Goal: Transaction & Acquisition: Download file/media

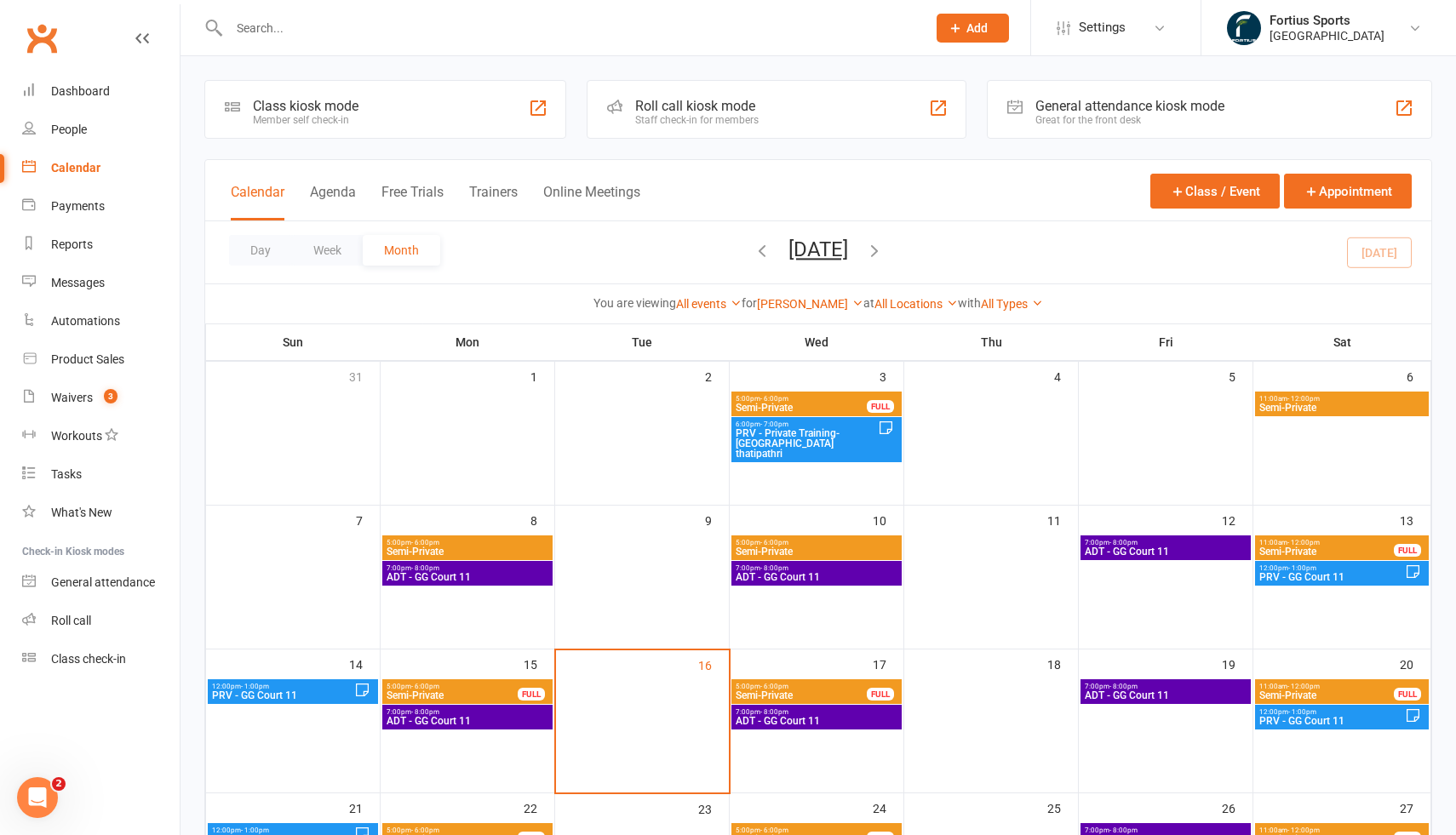
click at [85, 161] on div "Calendar" at bounding box center [76, 168] width 49 height 13
click at [1154, 25] on icon at bounding box center [1160, 27] width 13 height 13
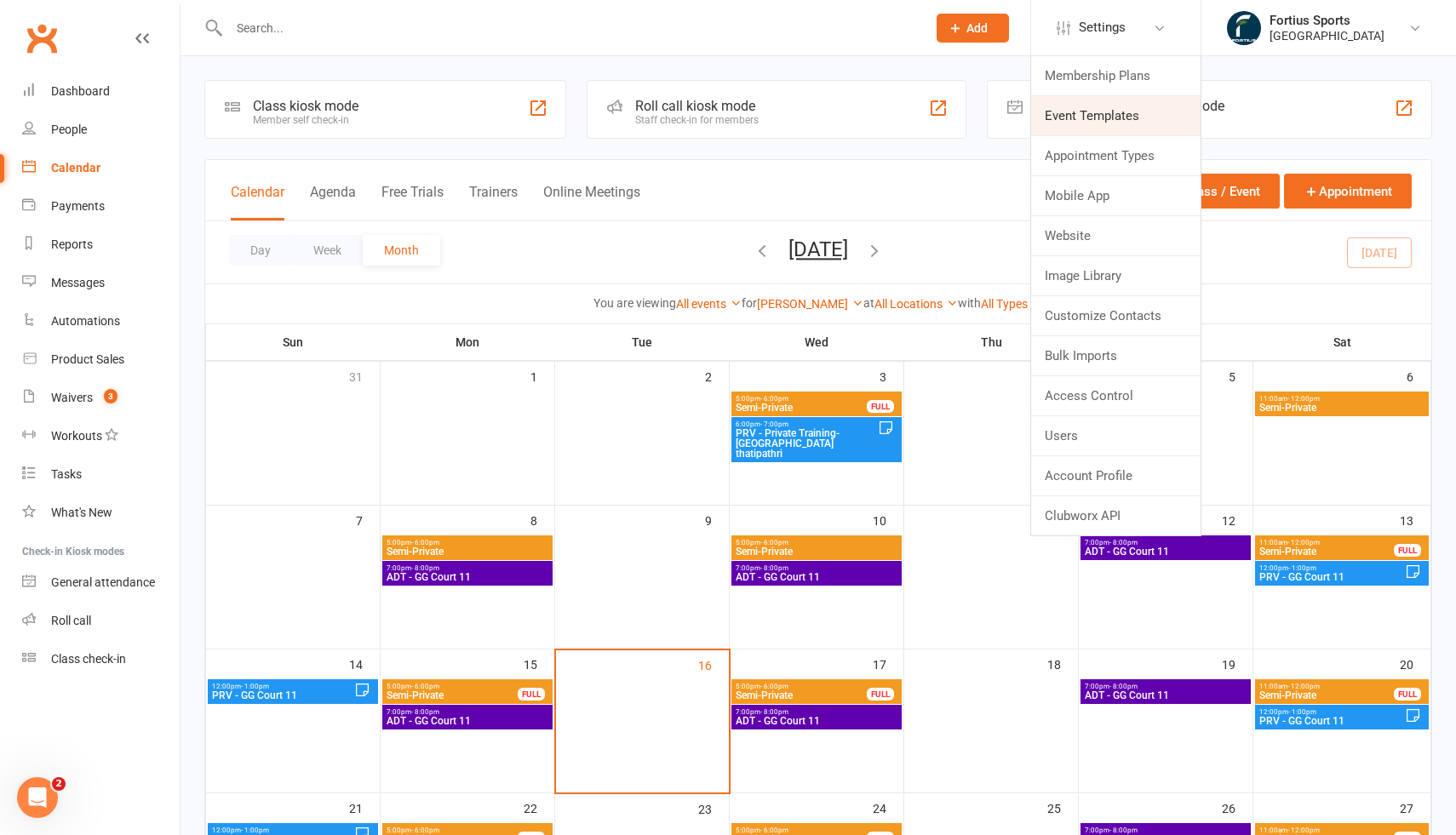
click at [1089, 120] on link "Event Templates" at bounding box center [1116, 116] width 169 height 39
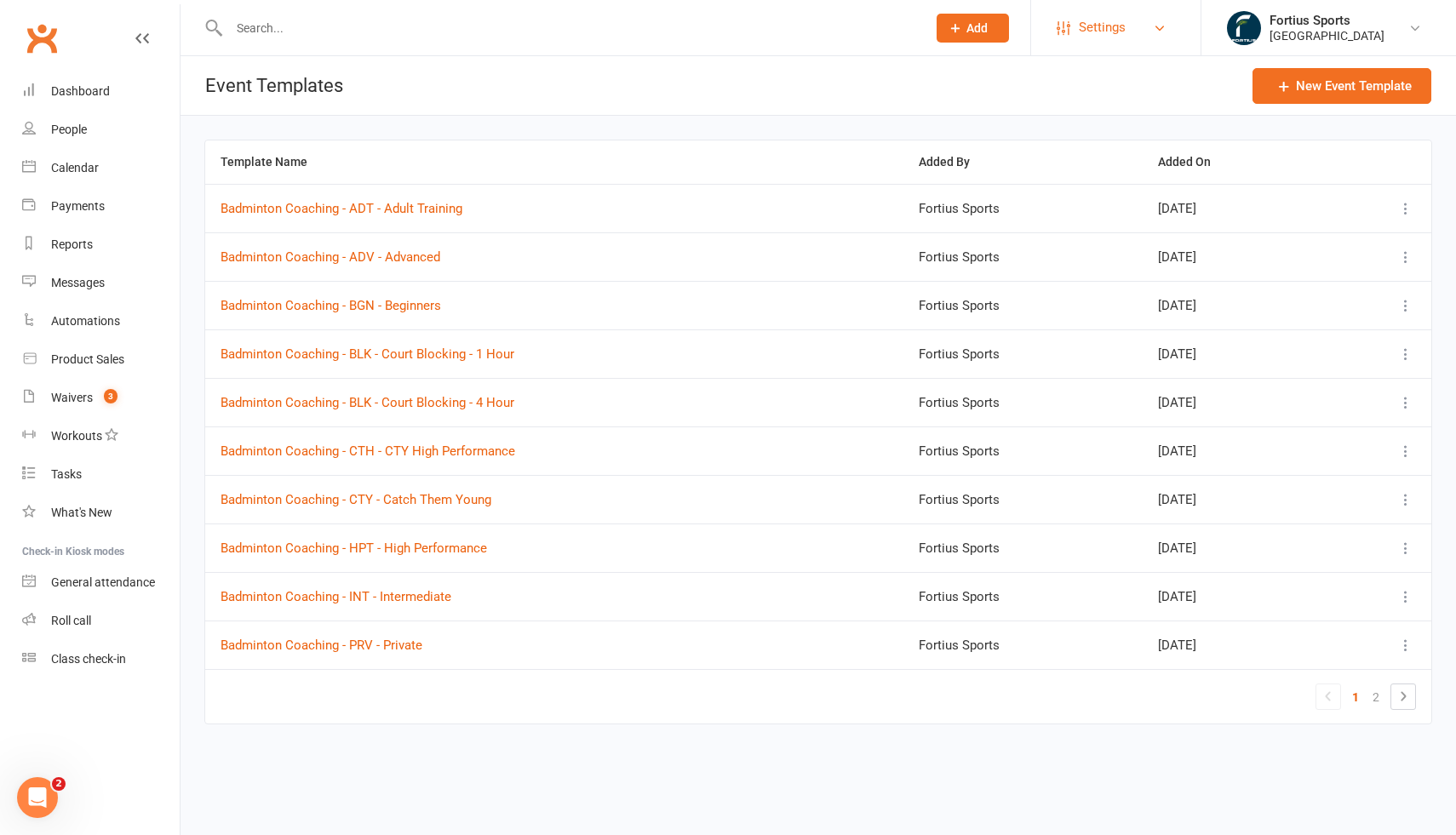
click at [1150, 22] on link "Settings" at bounding box center [1116, 27] width 118 height 38
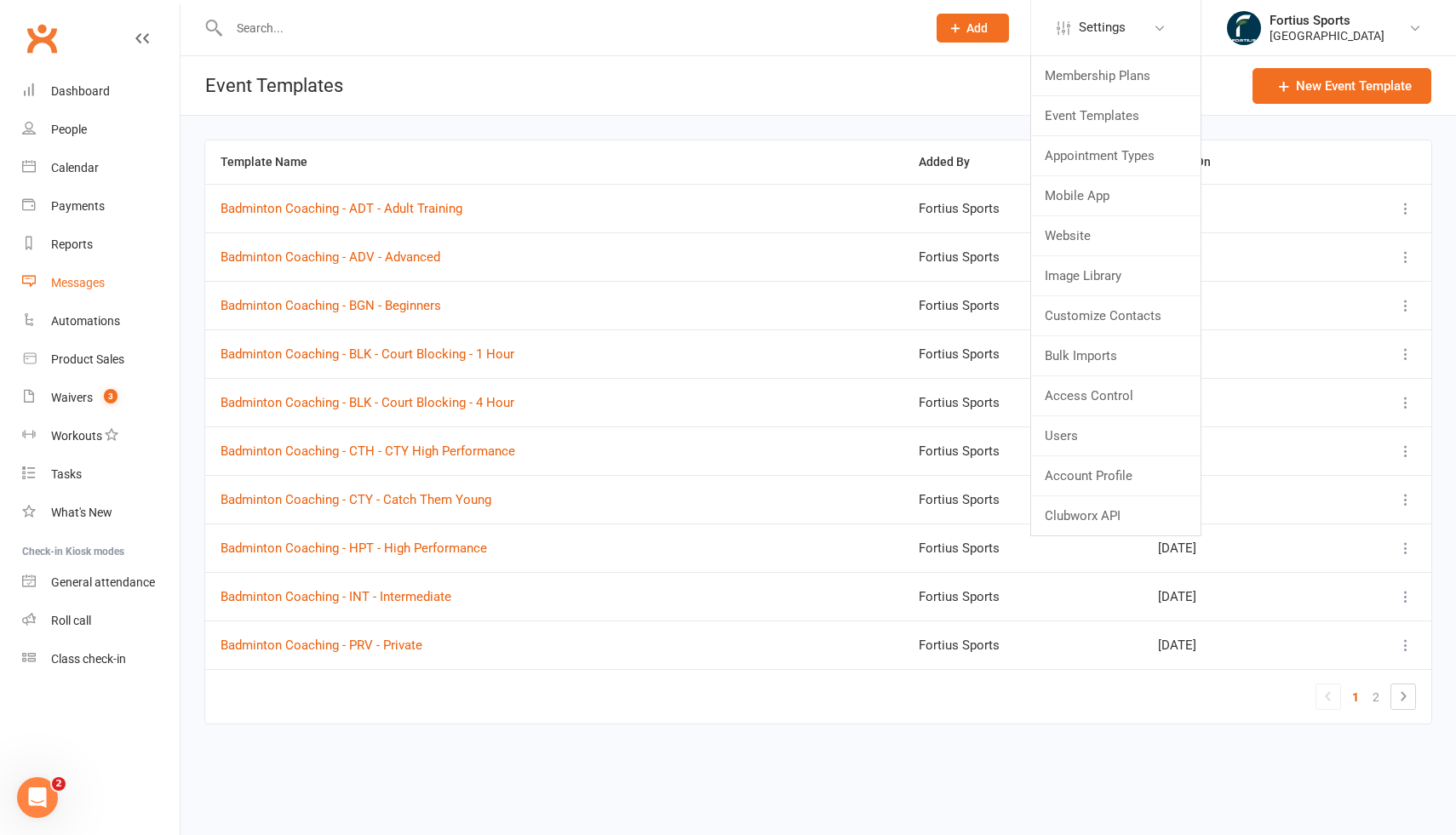
click at [93, 287] on div "Messages" at bounding box center [78, 282] width 54 height 13
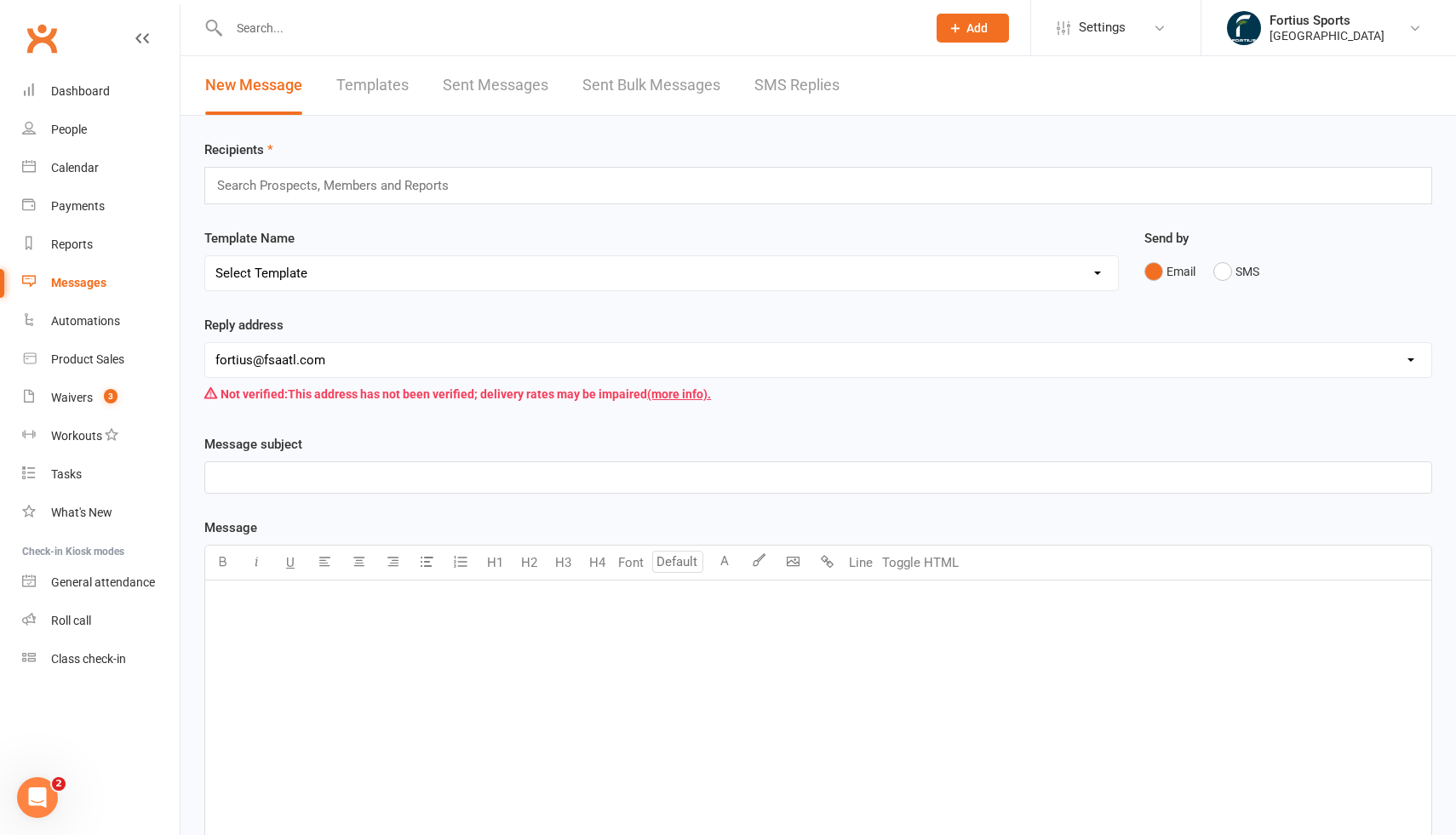
click at [384, 79] on link "Templates" at bounding box center [372, 86] width 72 height 59
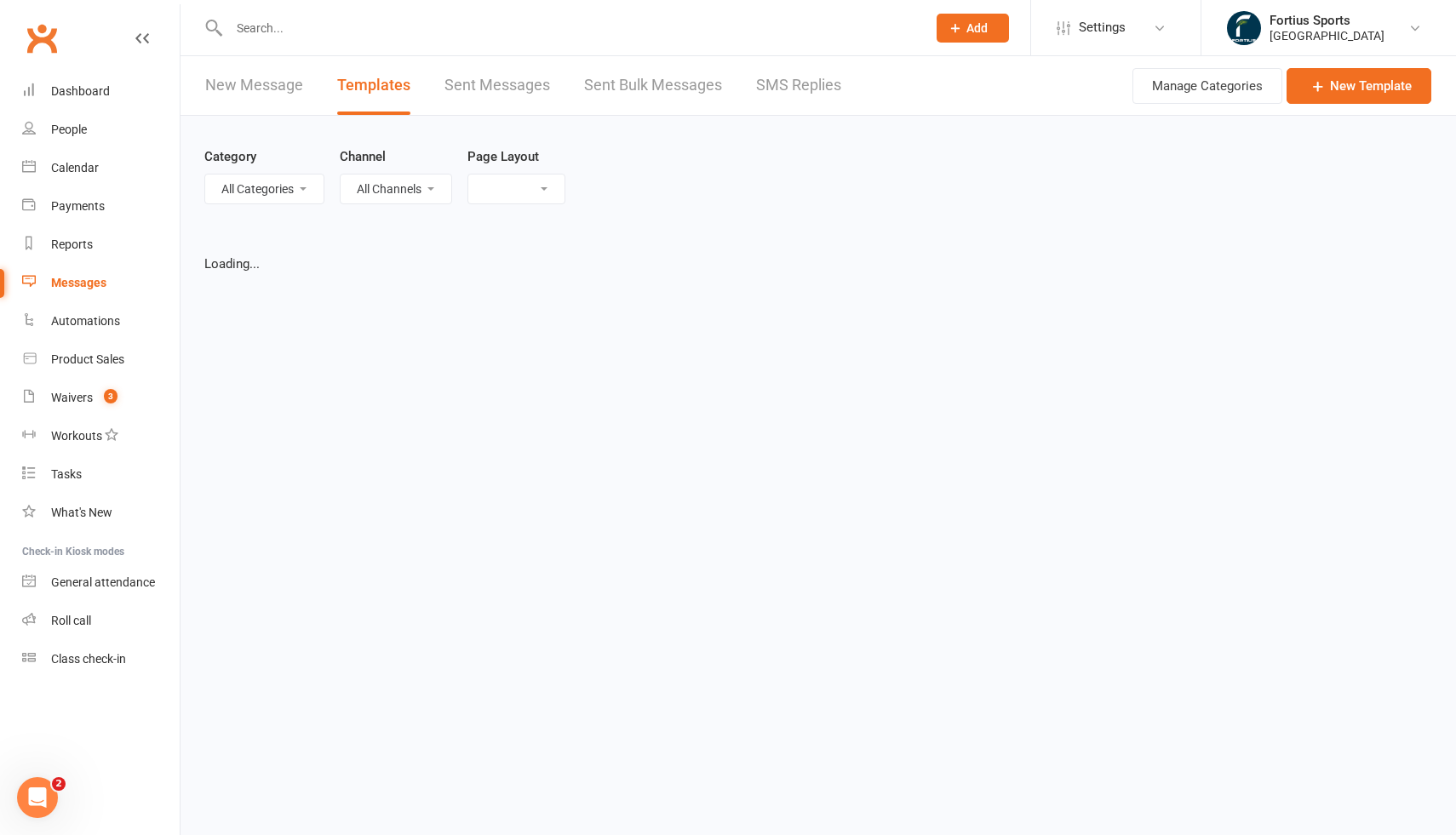
select select "list"
select select "100"
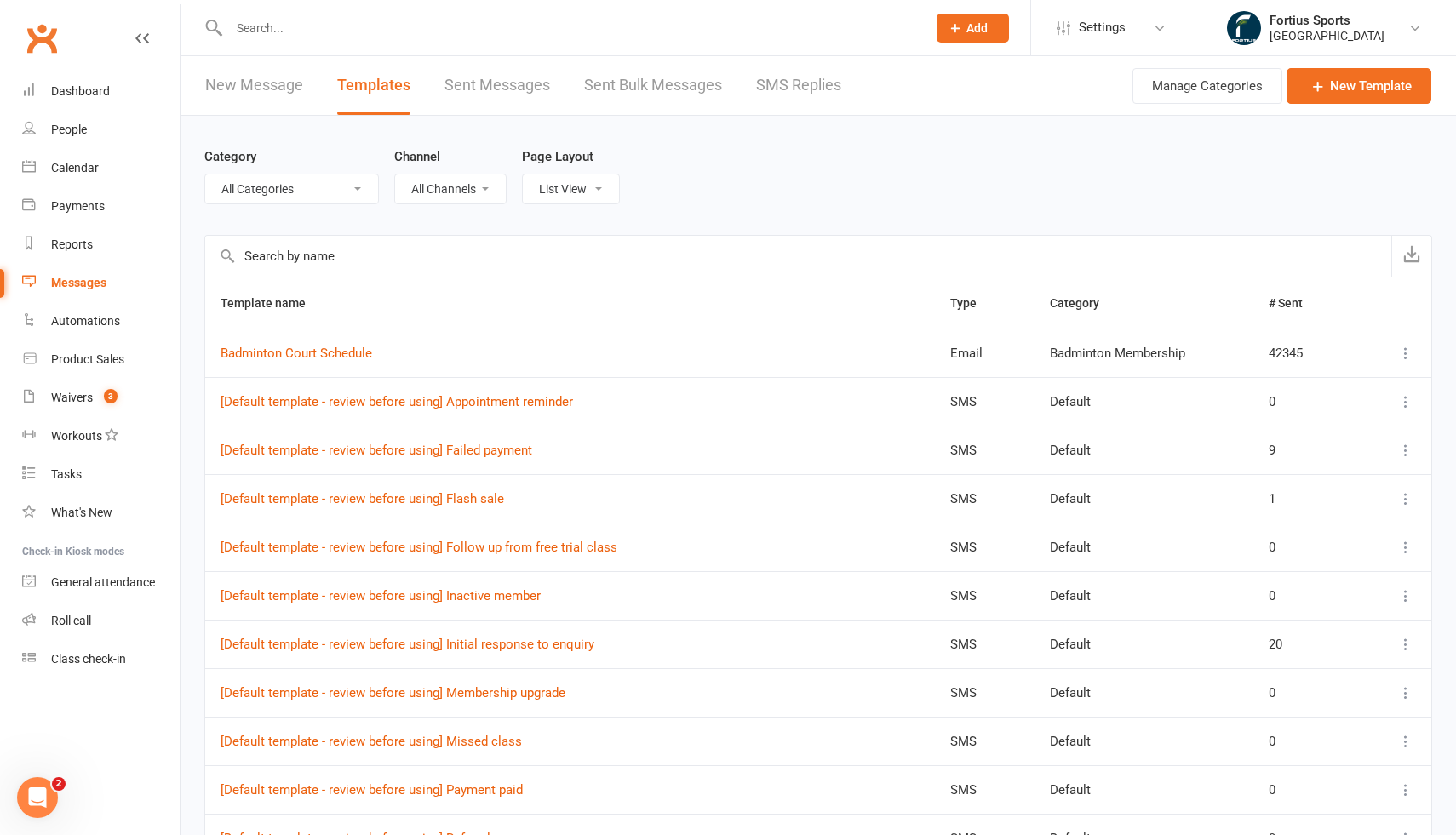
click at [287, 186] on select "All Categories (No category) Badminton Membership Default FSA Coaching FSA Memb…" at bounding box center [292, 189] width 173 height 29
select select "17465"
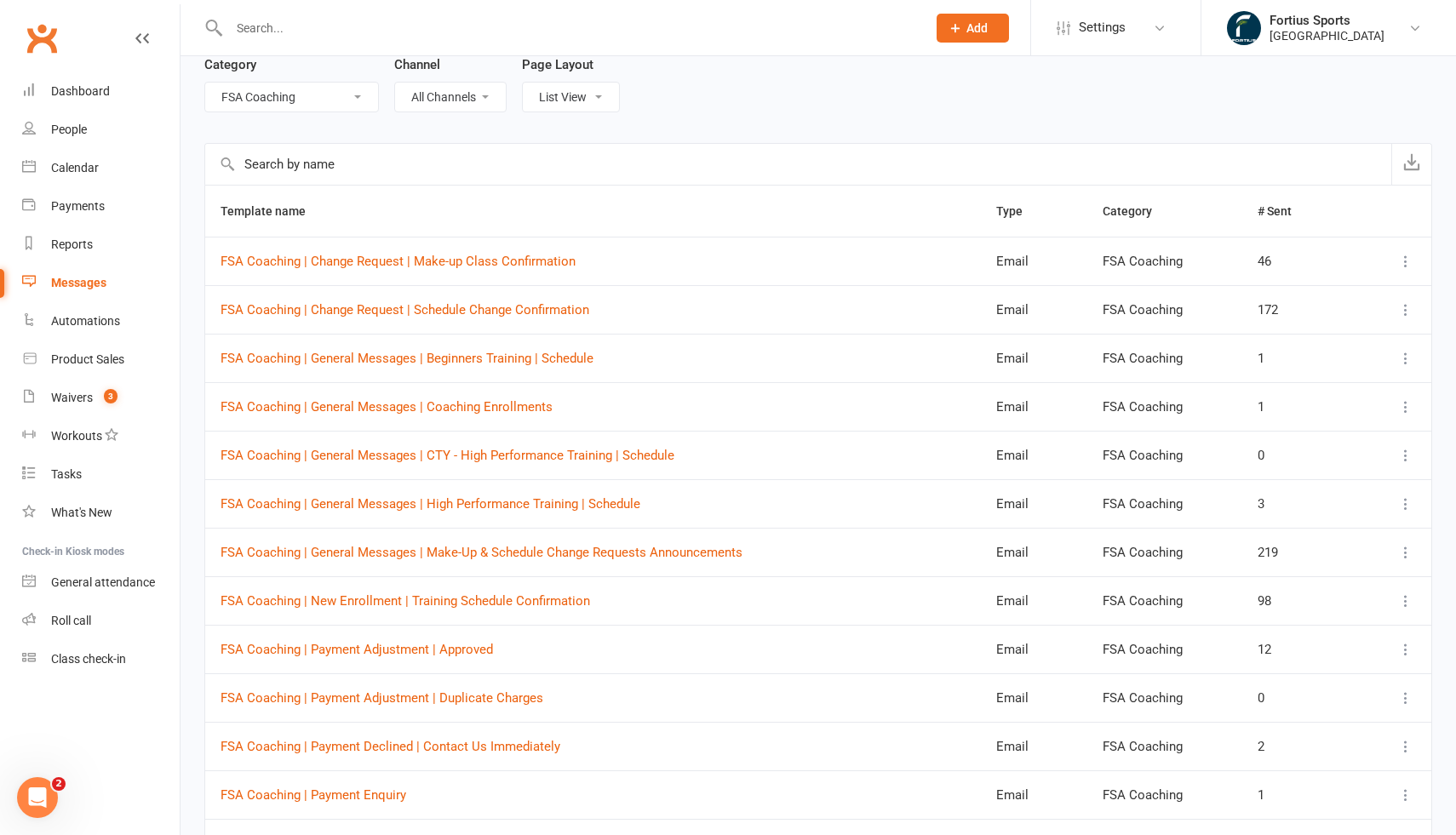
scroll to position [353, 0]
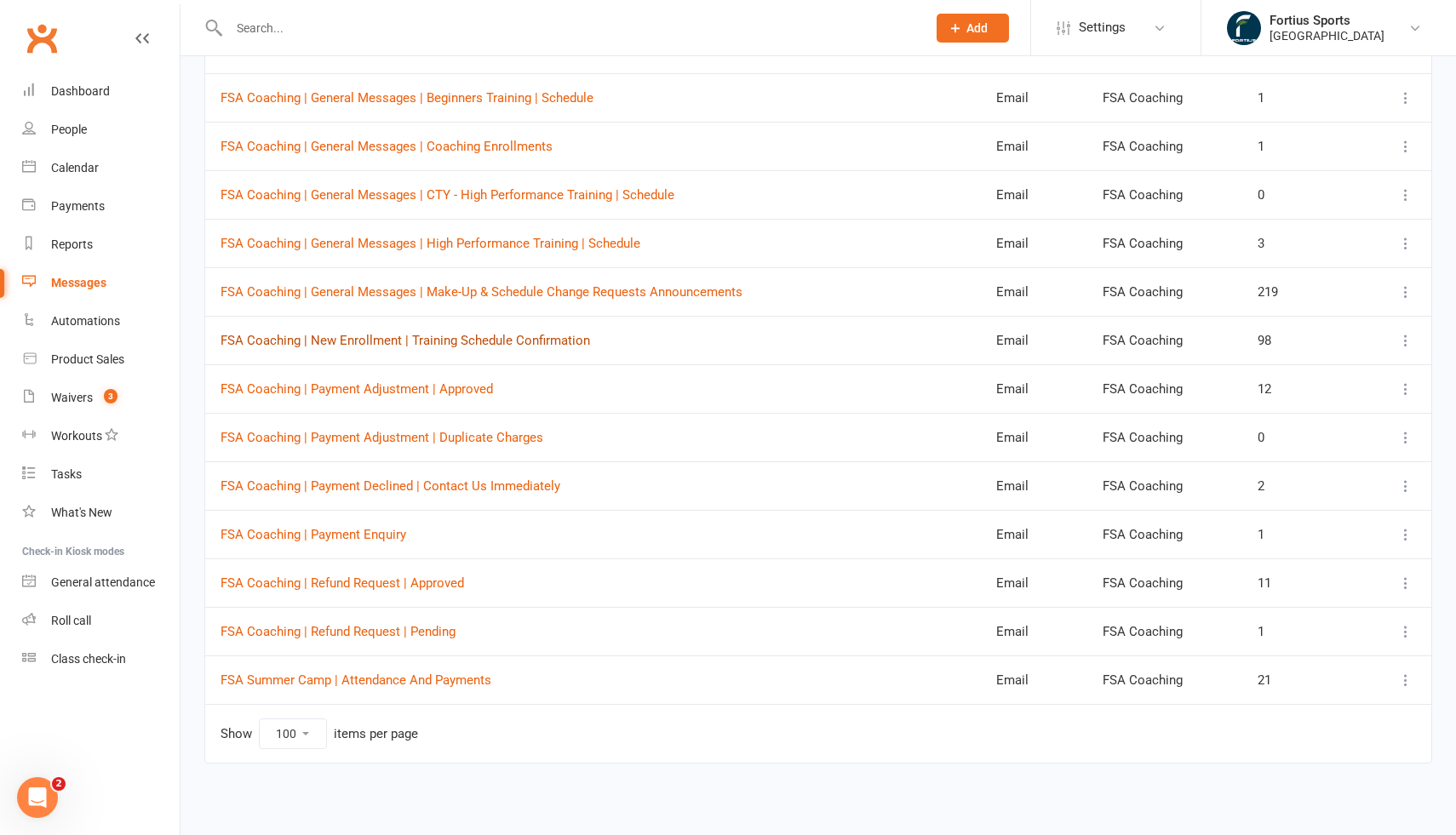
click at [418, 340] on link "FSA Coaching | New Enrollment | Training Schedule Confirmation" at bounding box center [405, 340] width 370 height 15
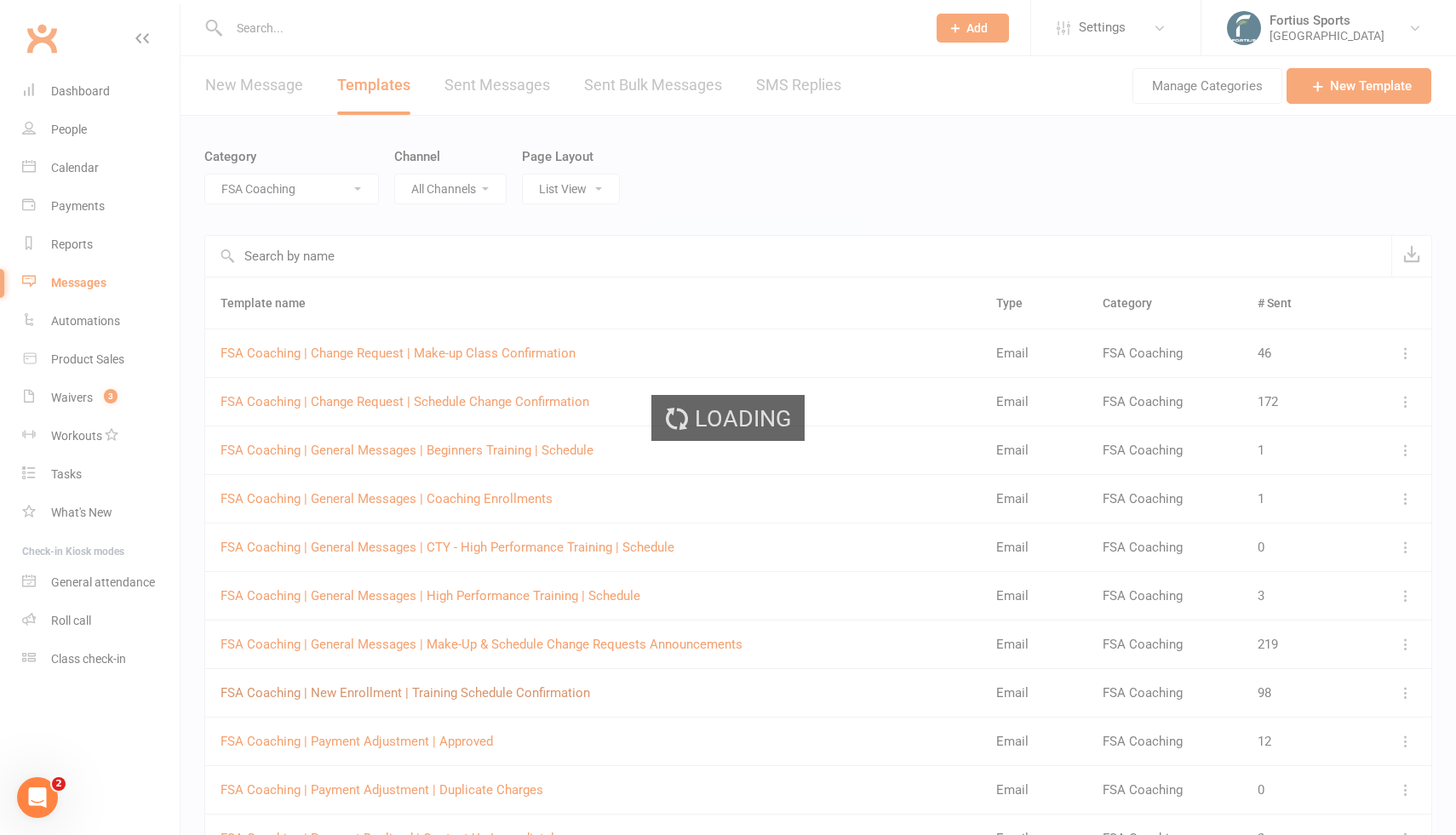
select select "17465"
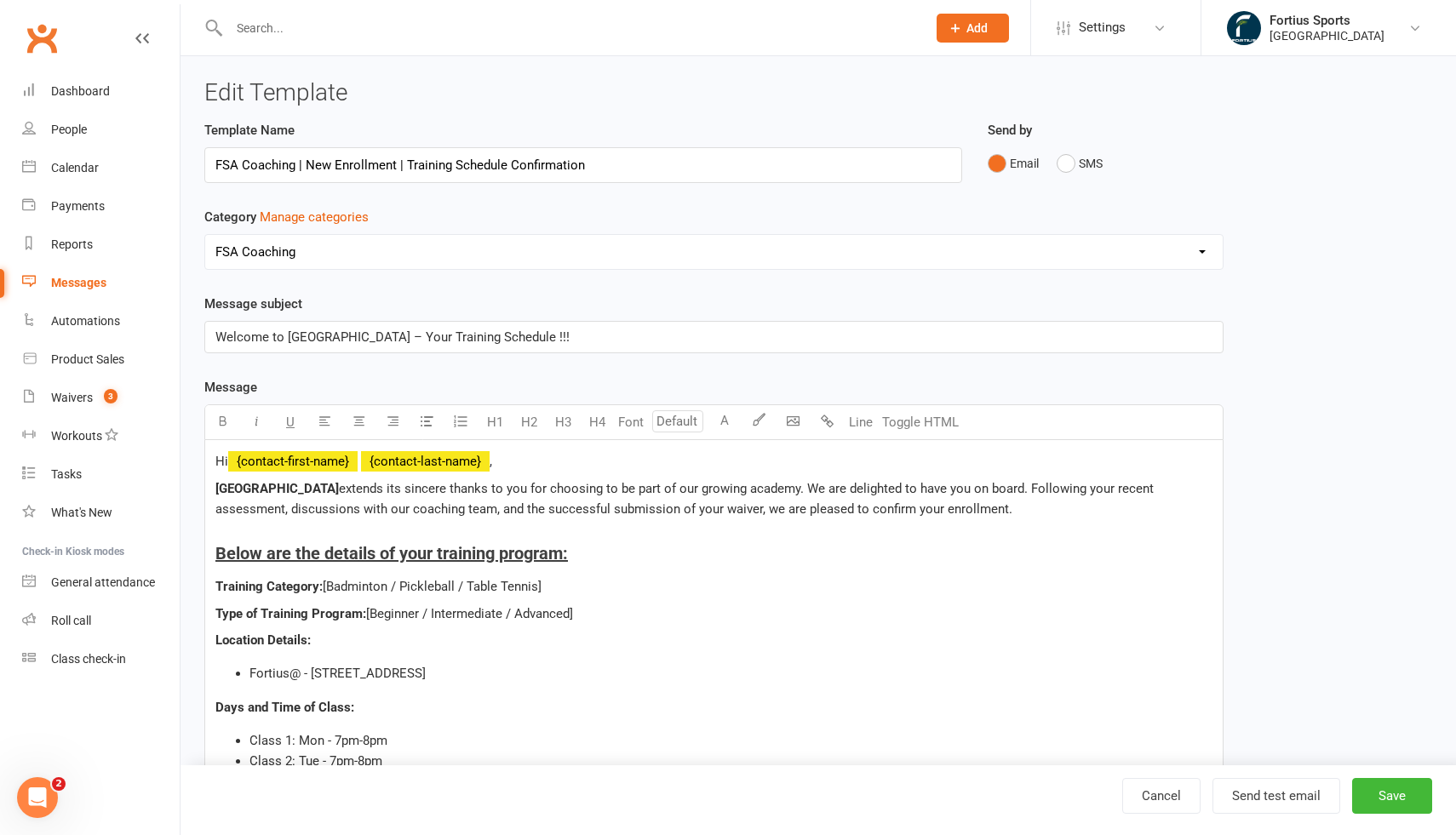
scroll to position [355, 0]
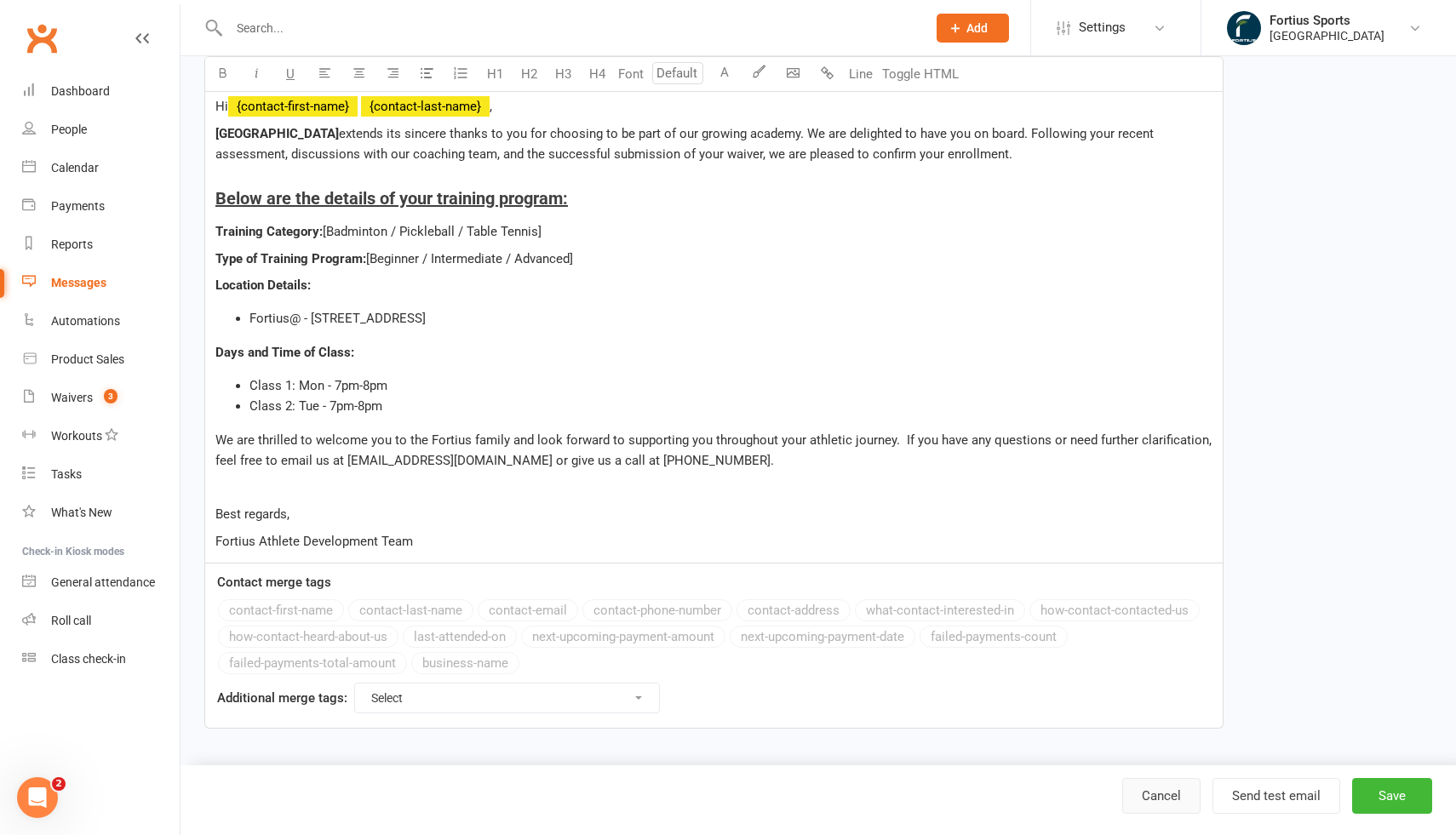
click at [1150, 787] on link "Cancel" at bounding box center [1161, 796] width 78 height 36
select select "100"
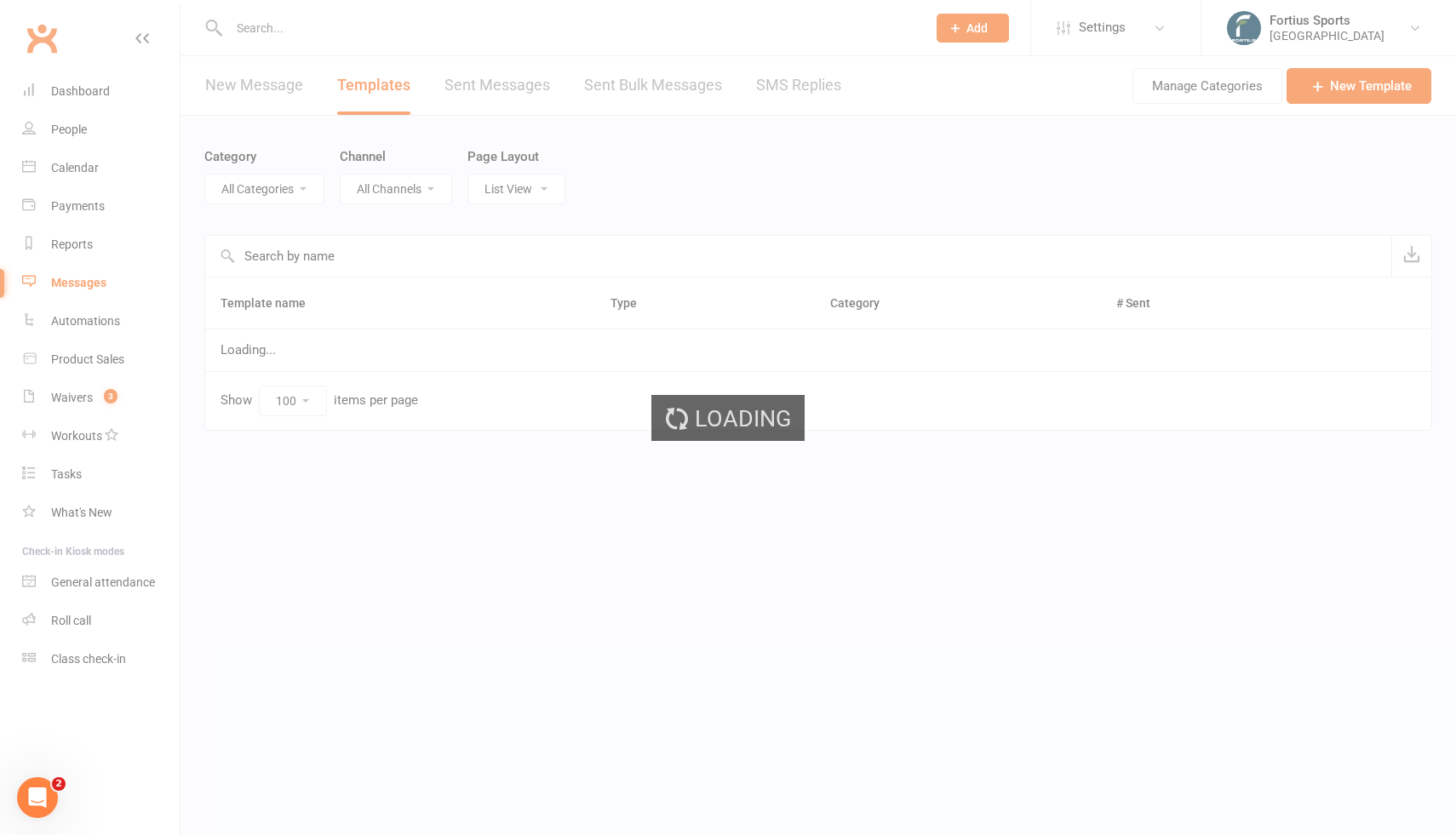
select select "17465"
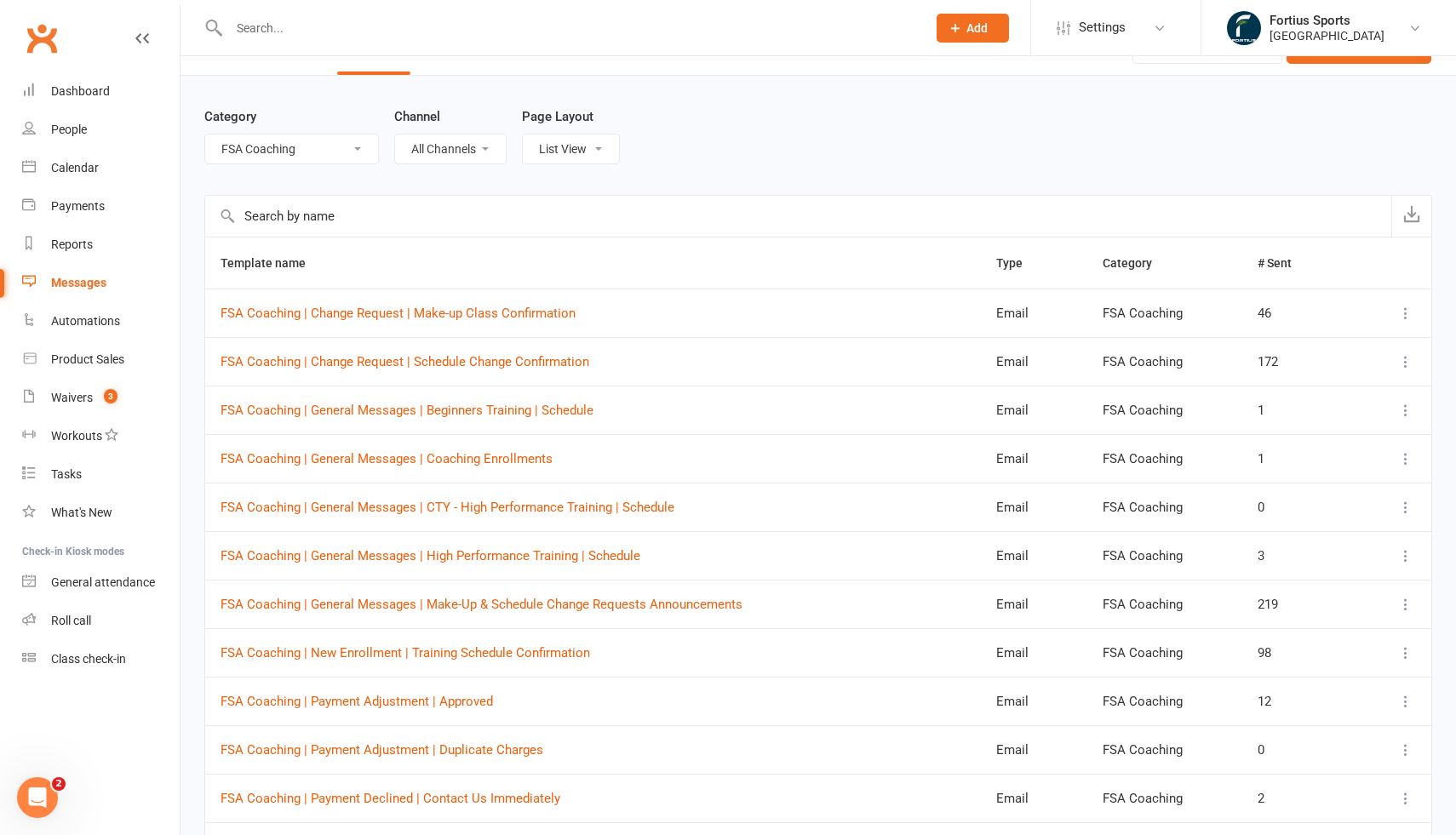
scroll to position [45, 0]
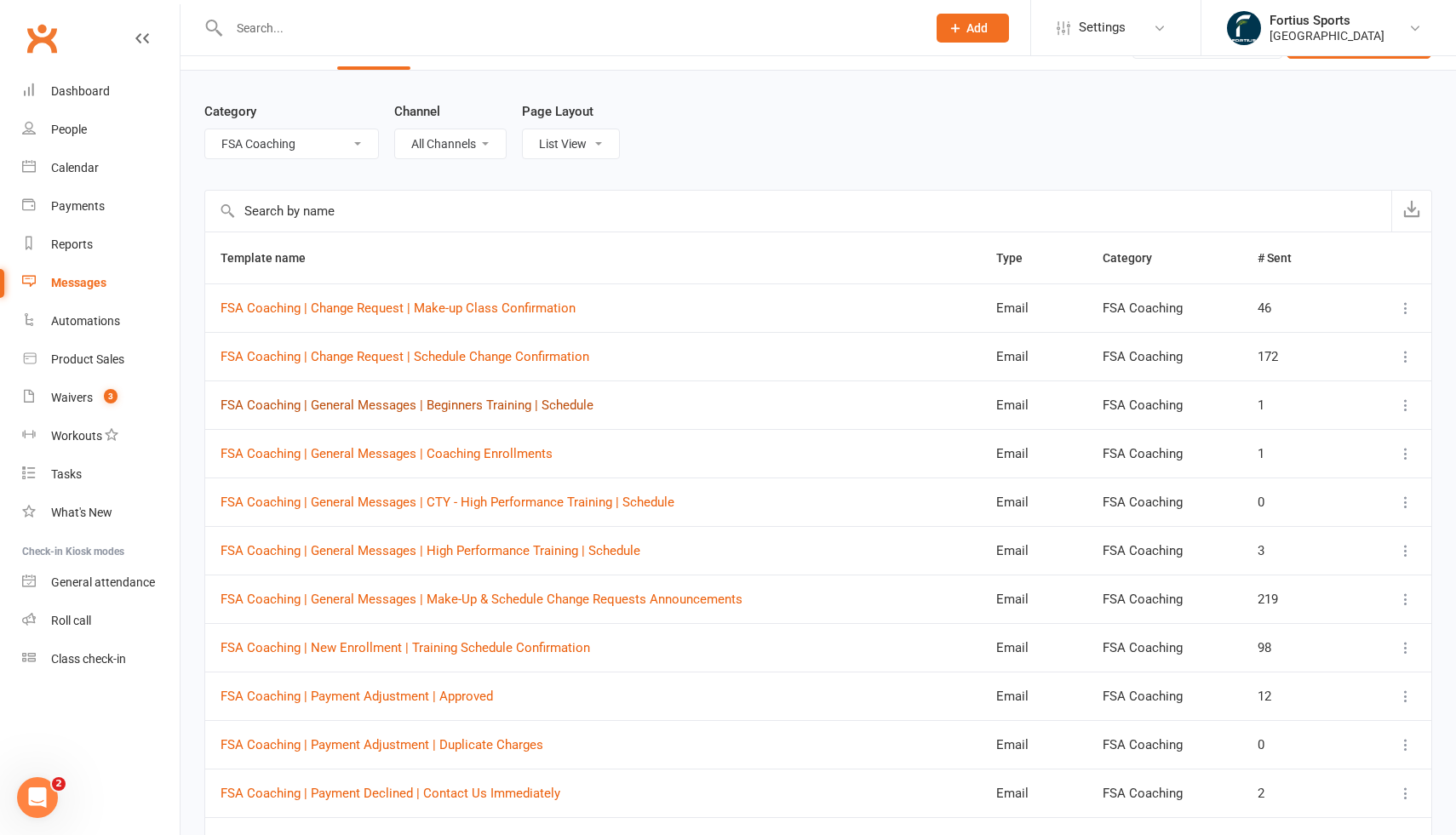
click at [397, 403] on link "FSA Coaching | General Messages | Beginners Training | Schedule" at bounding box center [407, 405] width 373 height 15
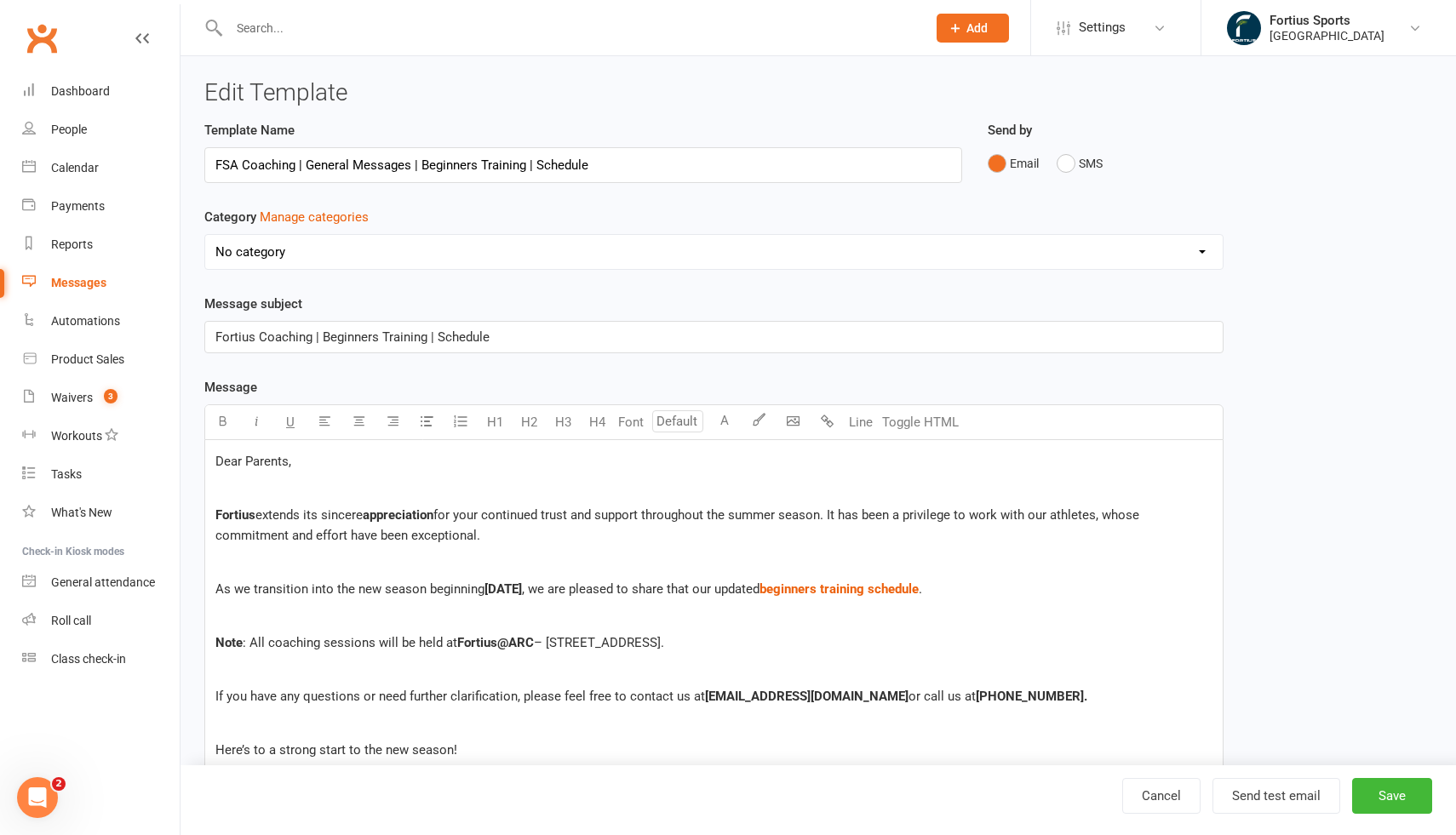
select select "17465"
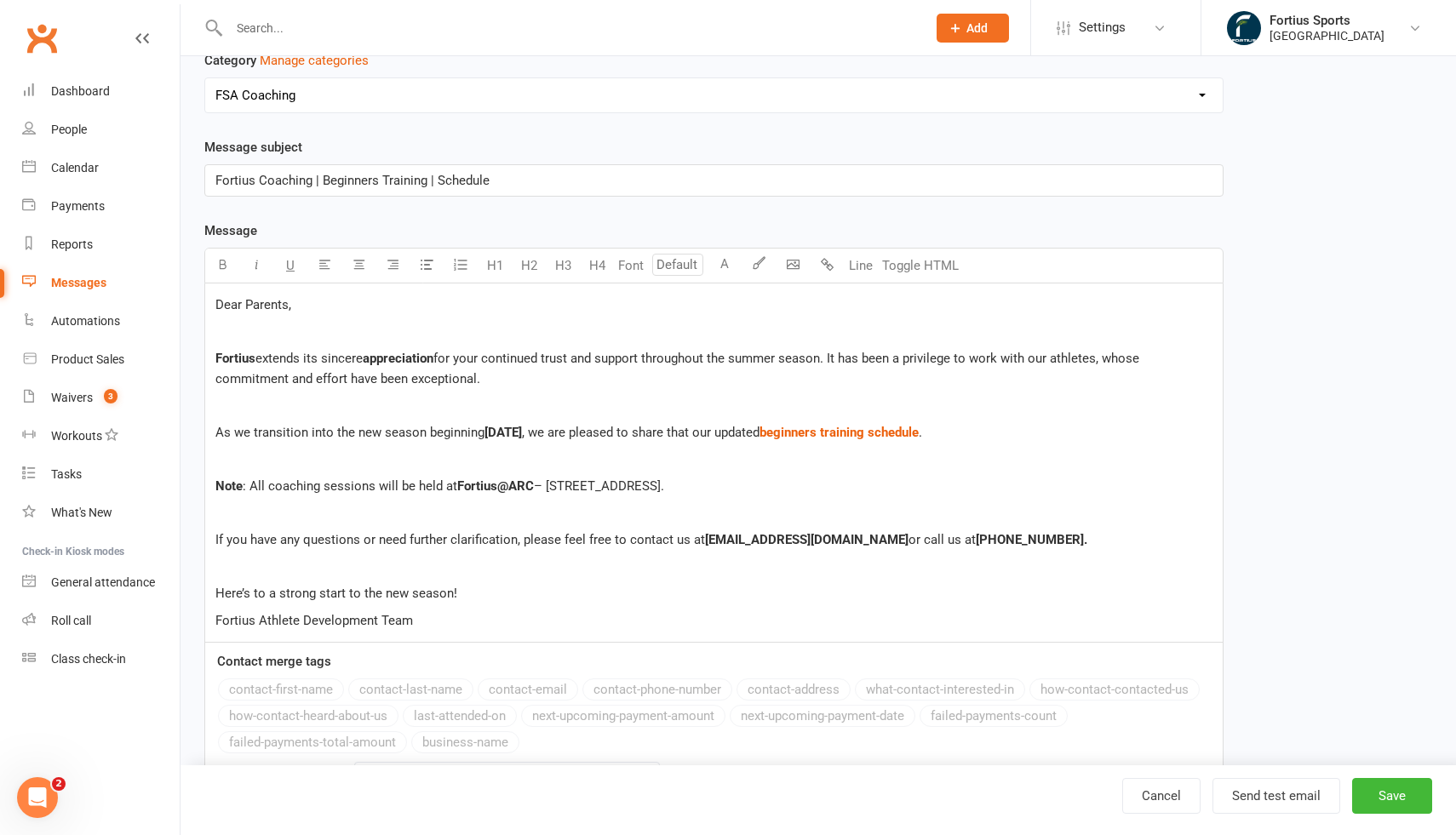
scroll to position [235, 0]
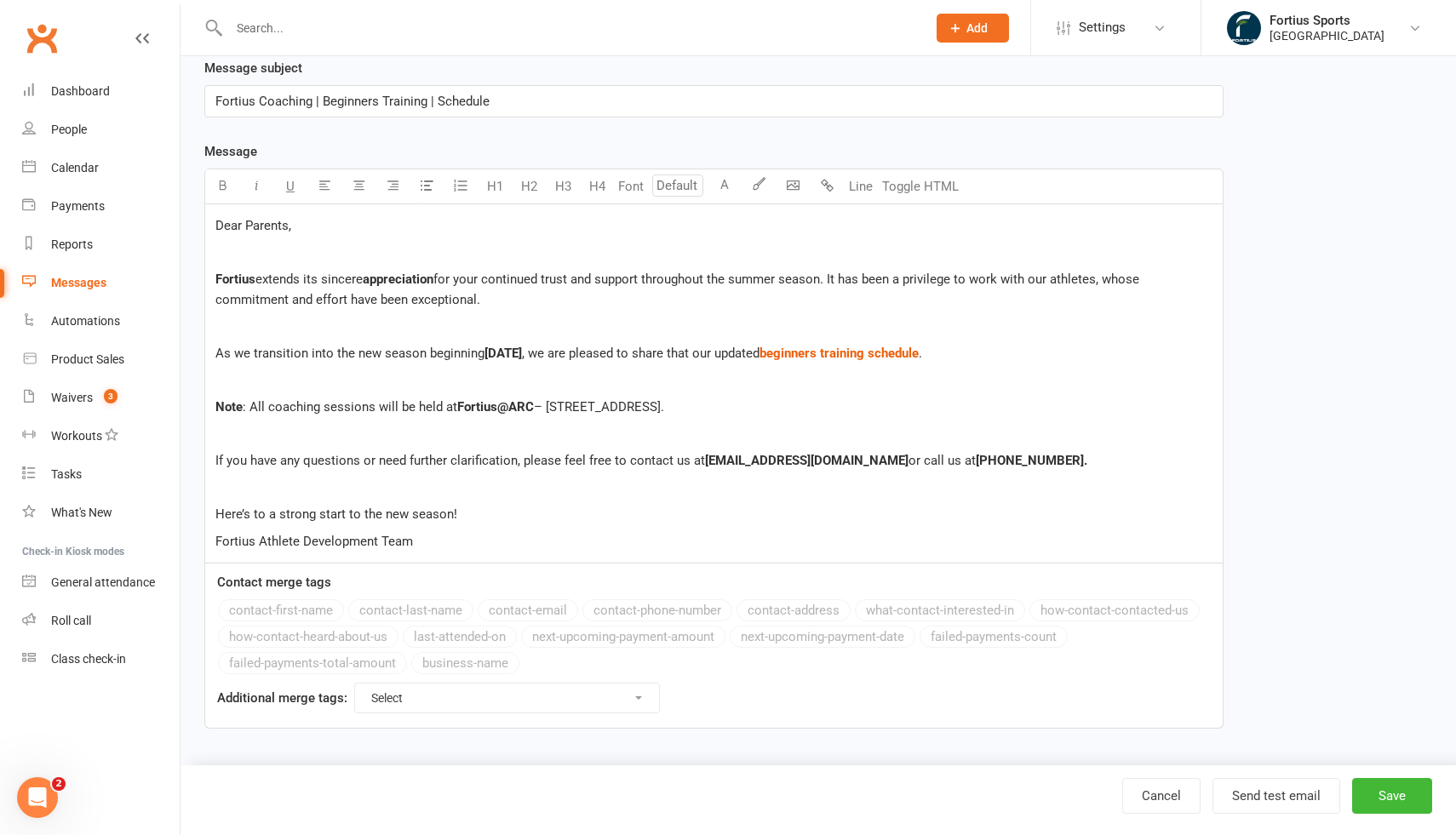
click at [258, 456] on span "If you have any questions or need further clarification, please feel free to co…" at bounding box center [459, 460] width 489 height 15
click at [436, 548] on p "Fortius Athlete Development Team" at bounding box center [713, 541] width 997 height 20
click at [1154, 792] on link "Cancel" at bounding box center [1161, 796] width 78 height 36
select select "100"
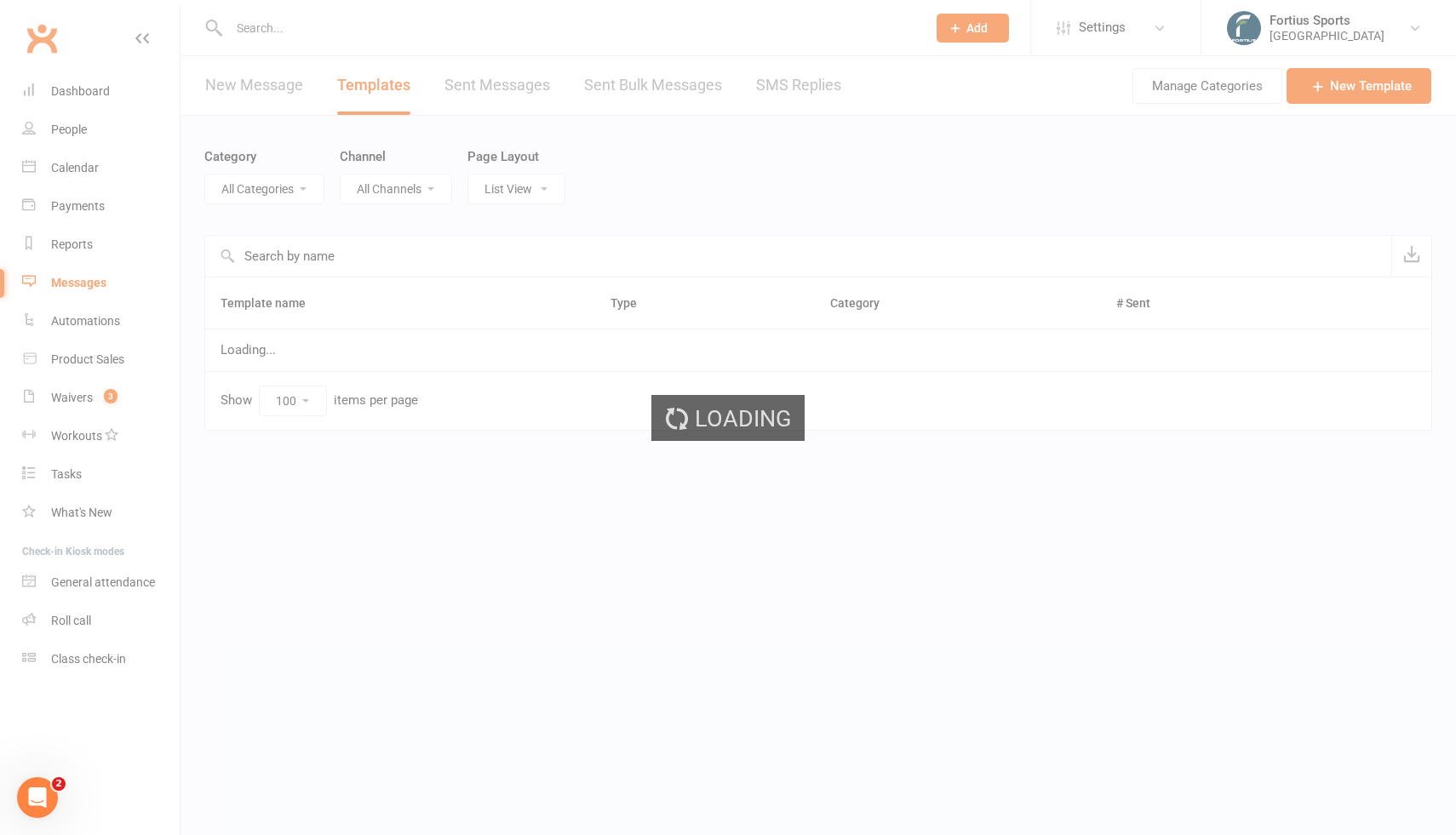
select select "17465"
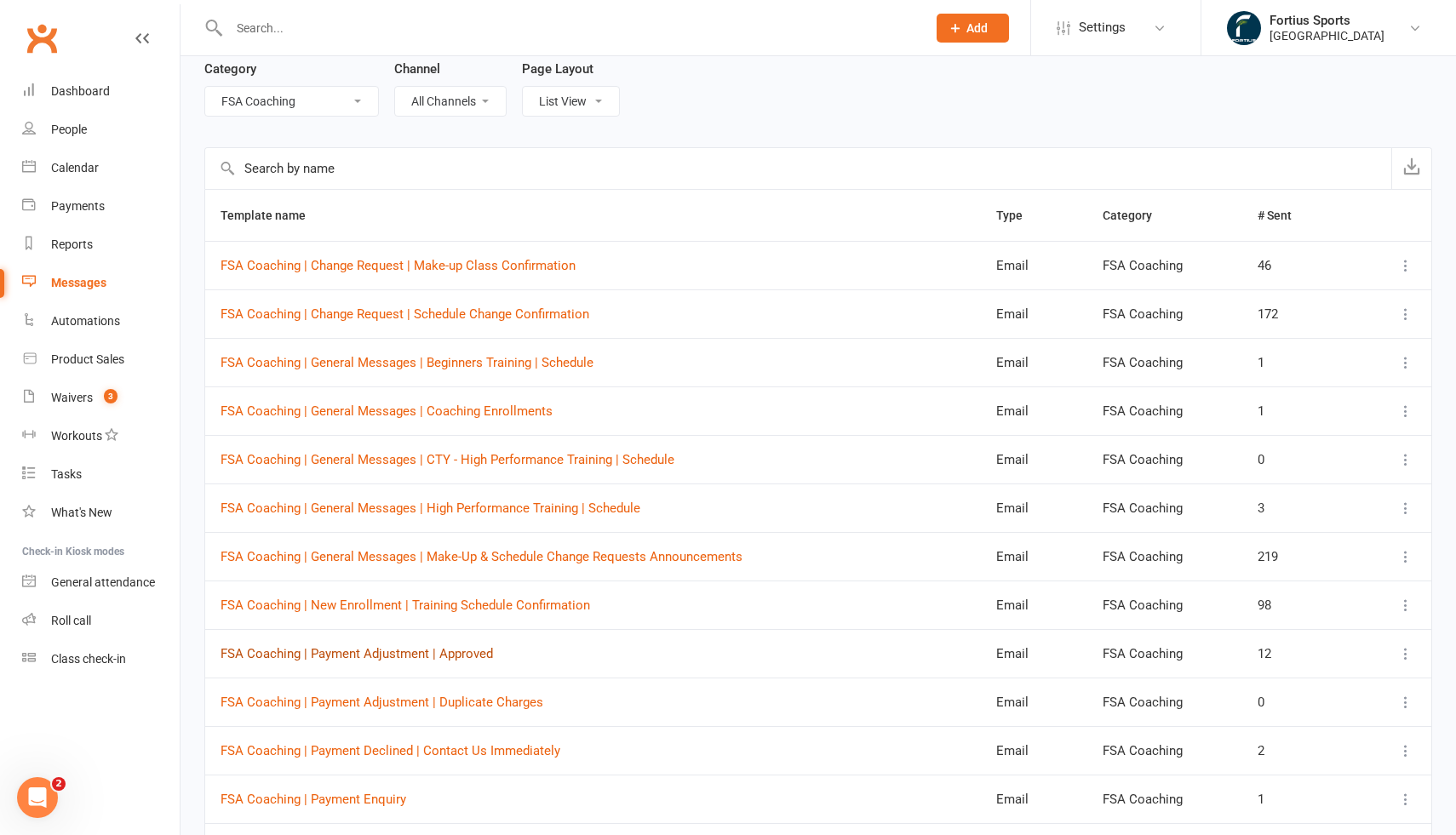
scroll to position [84, 0]
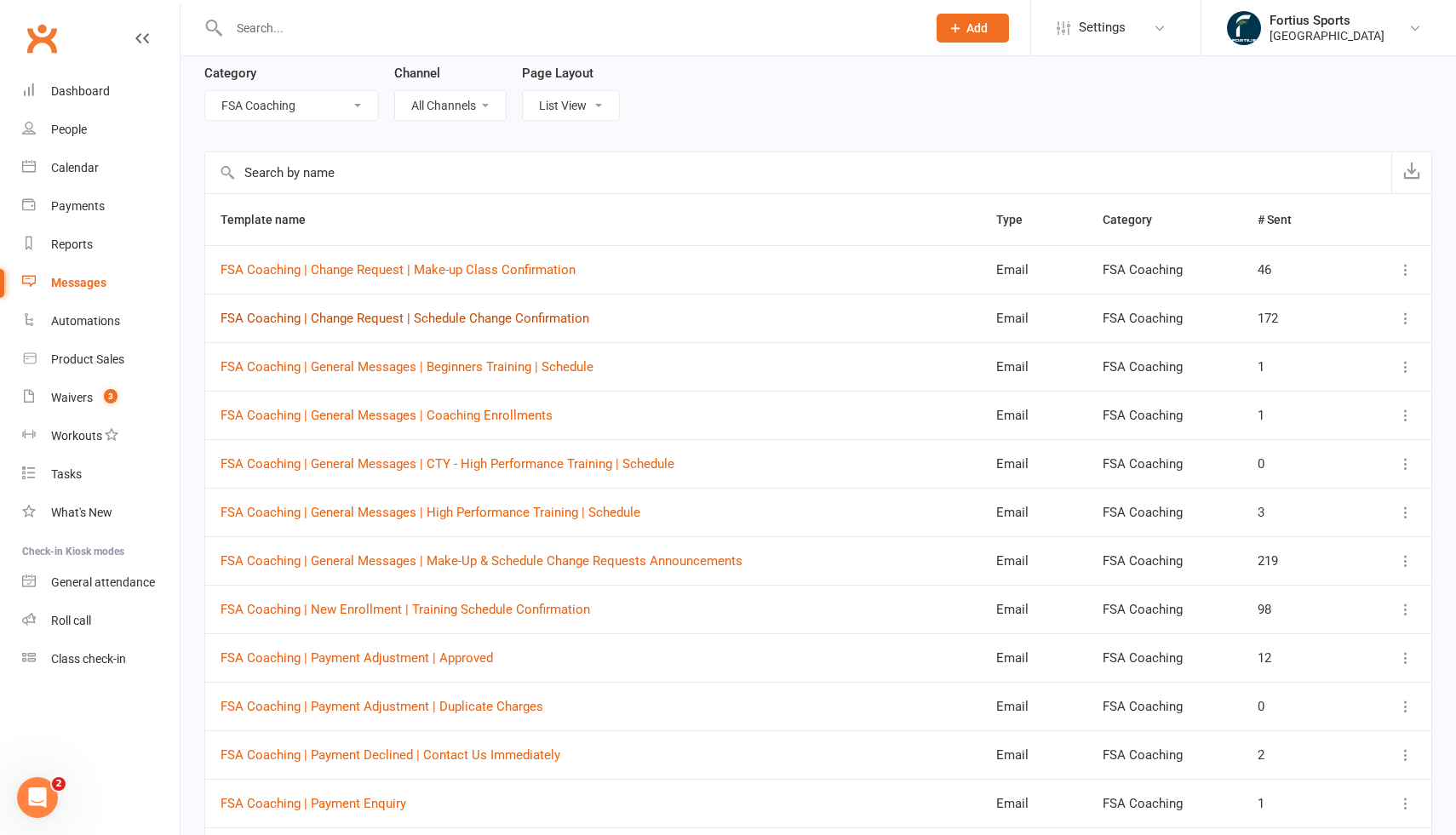
click at [497, 317] on link "FSA Coaching | Change Request | Schedule Change Confirmation" at bounding box center [405, 317] width 369 height 15
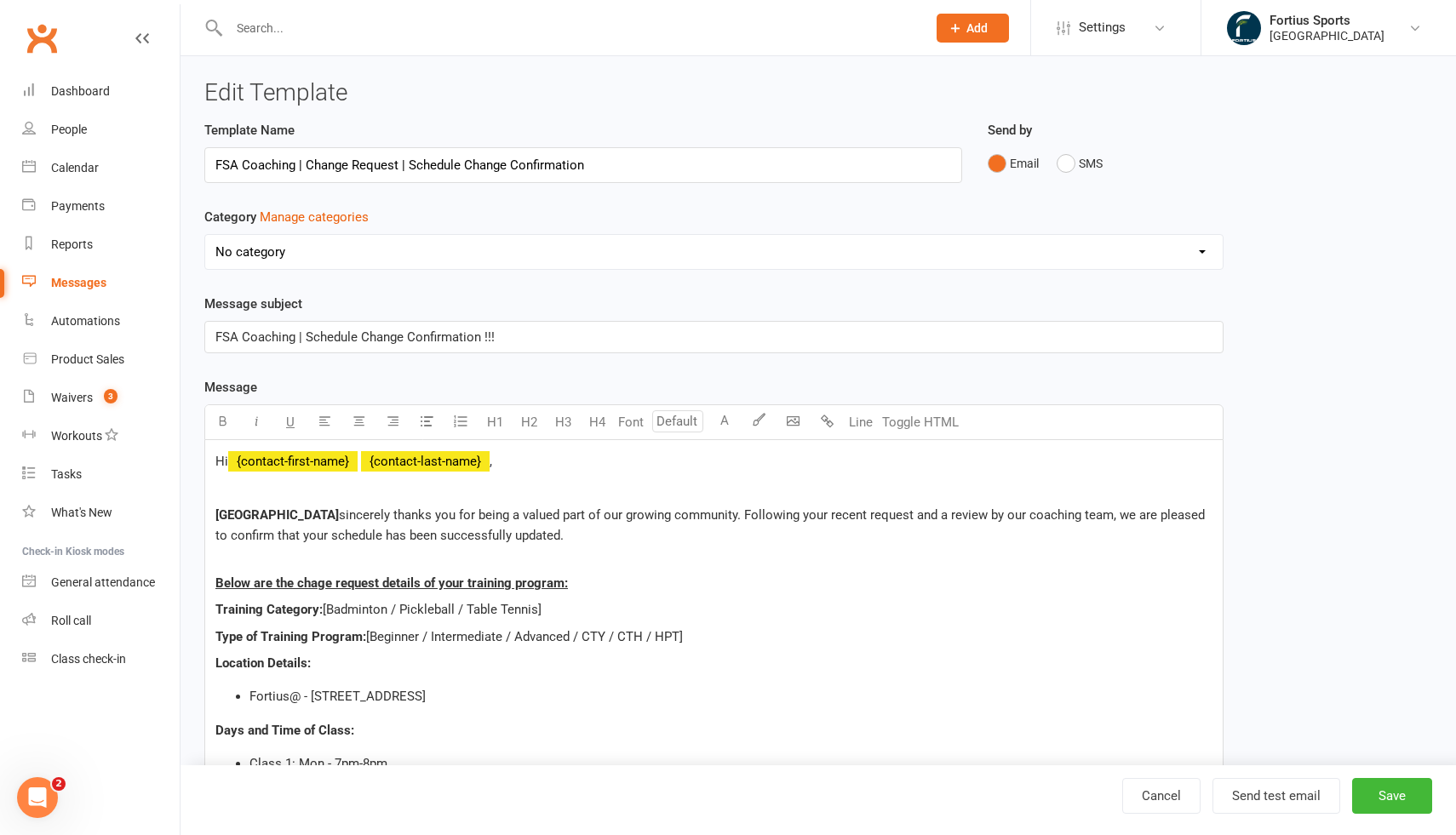
select select "17465"
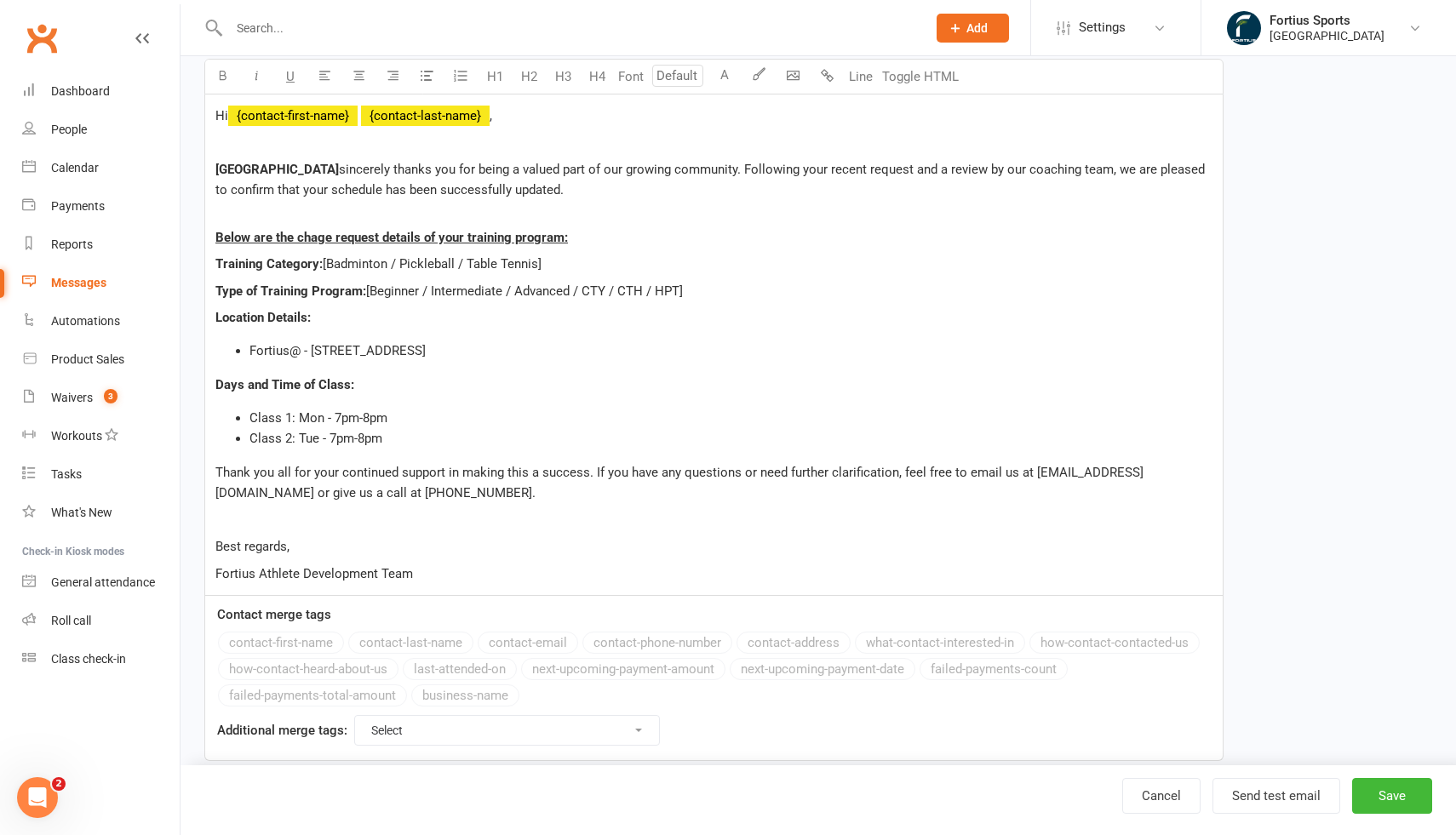
scroll to position [378, 0]
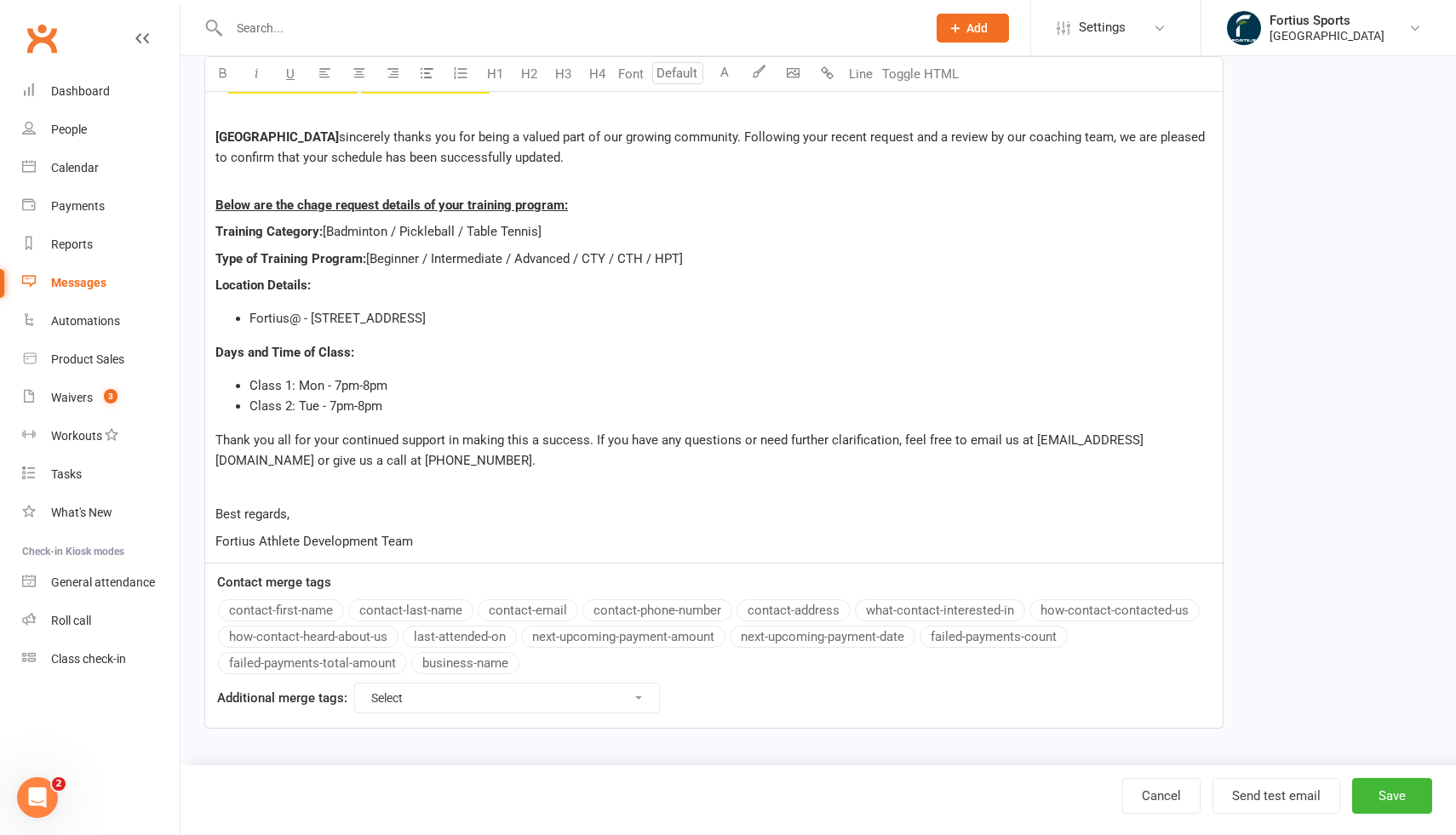
click at [418, 549] on p "Fortius Athlete Development Team" at bounding box center [713, 541] width 997 height 20
copy div "Best regards, Fortius Athlete Development Team"
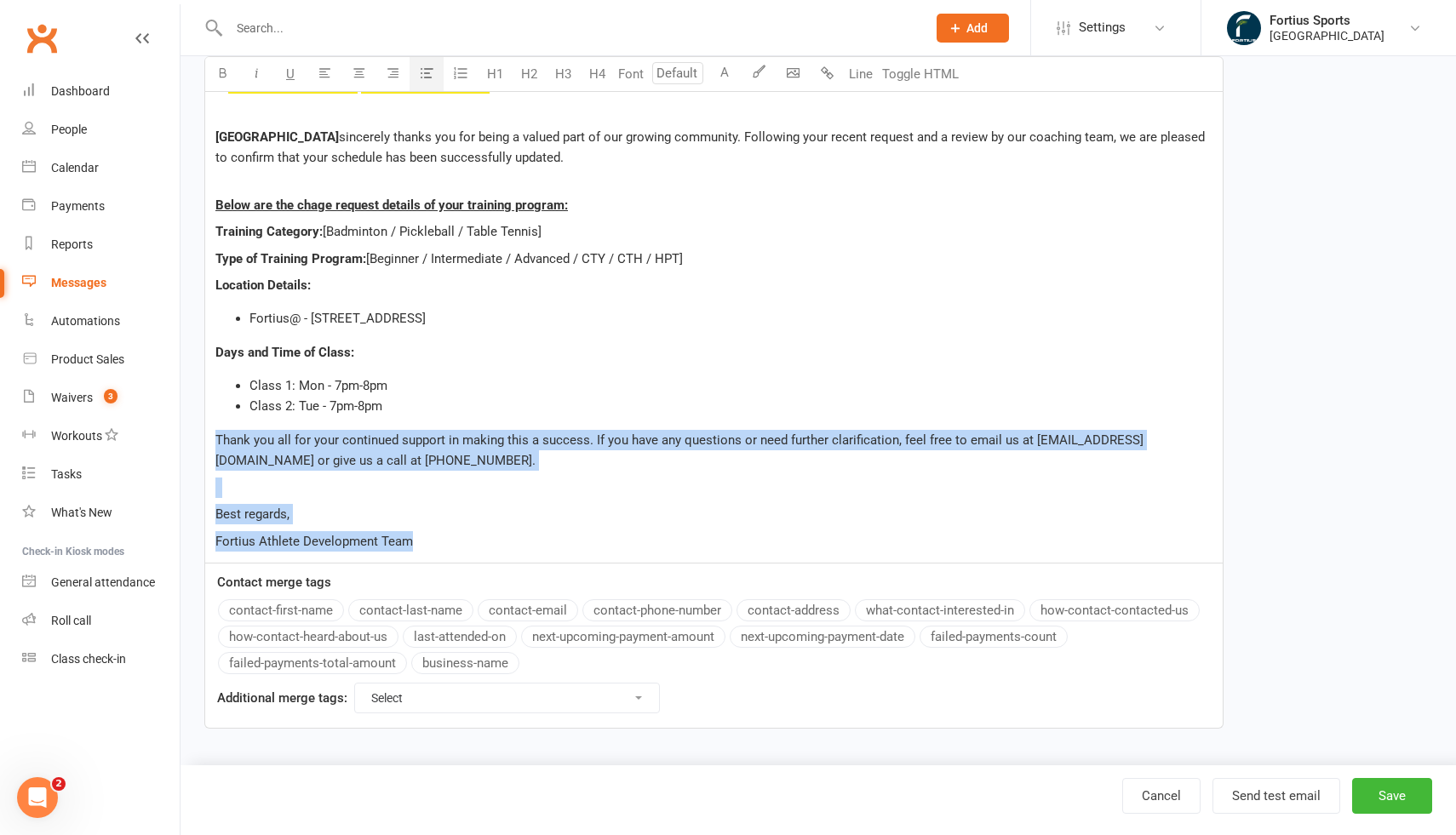
copy div "Thank you all for your continued support in making this a success. If you have …"
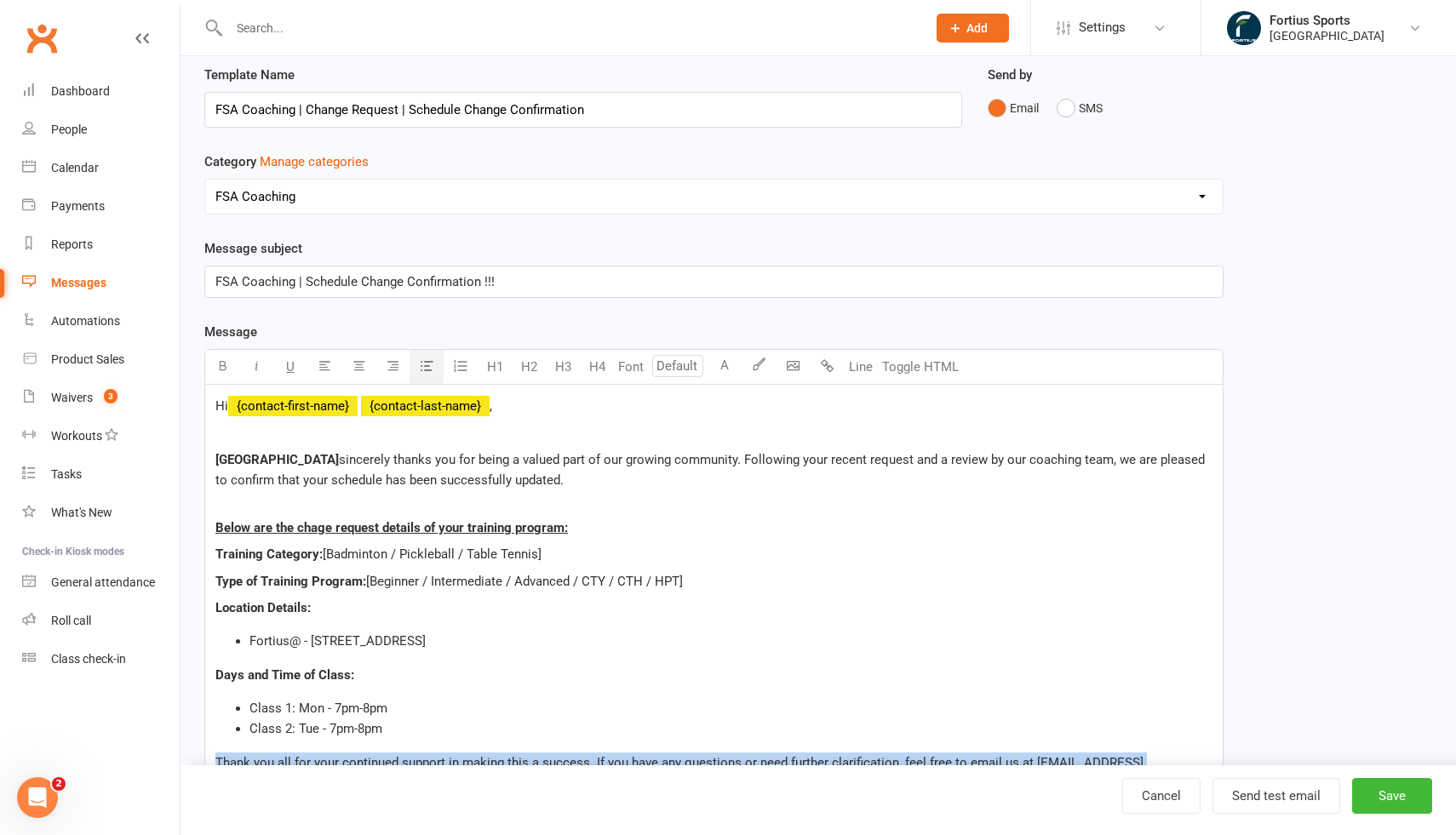
scroll to position [56, 0]
click at [76, 244] on div "Reports" at bounding box center [71, 243] width 41 height 13
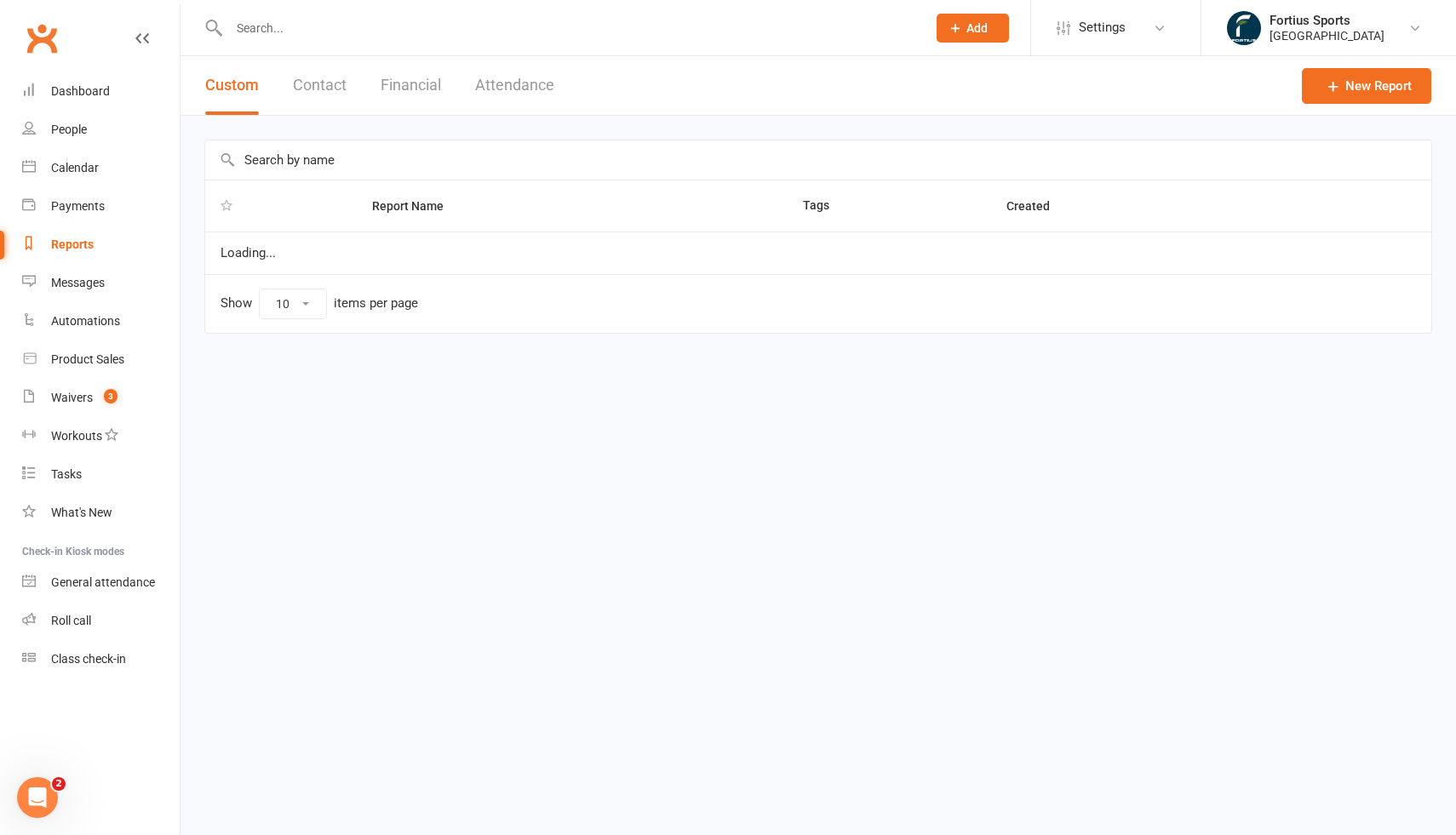
select select "100"
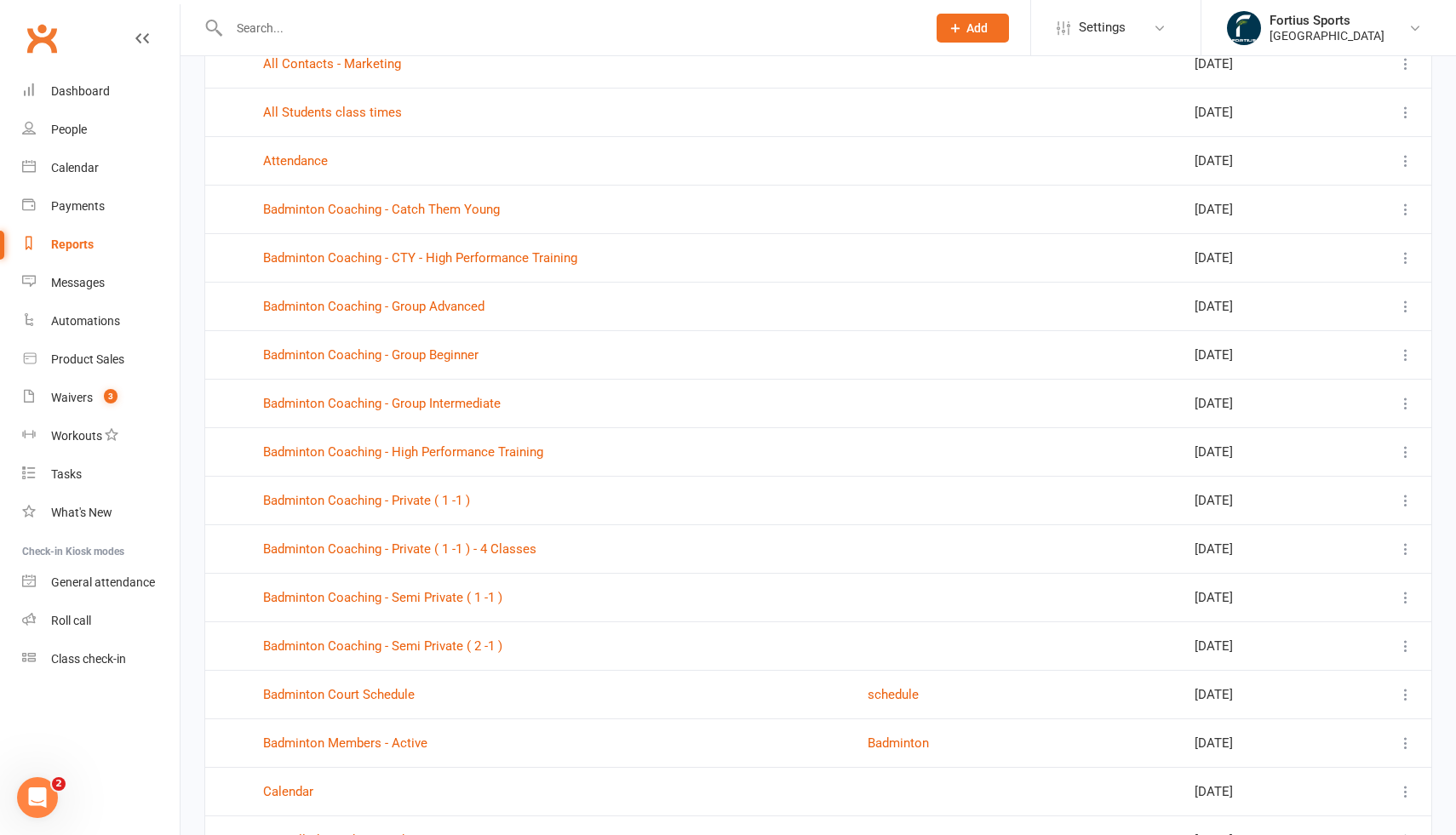
scroll to position [242, 0]
click at [452, 211] on link "Badminton Coaching - Catch Them Young" at bounding box center [381, 207] width 236 height 15
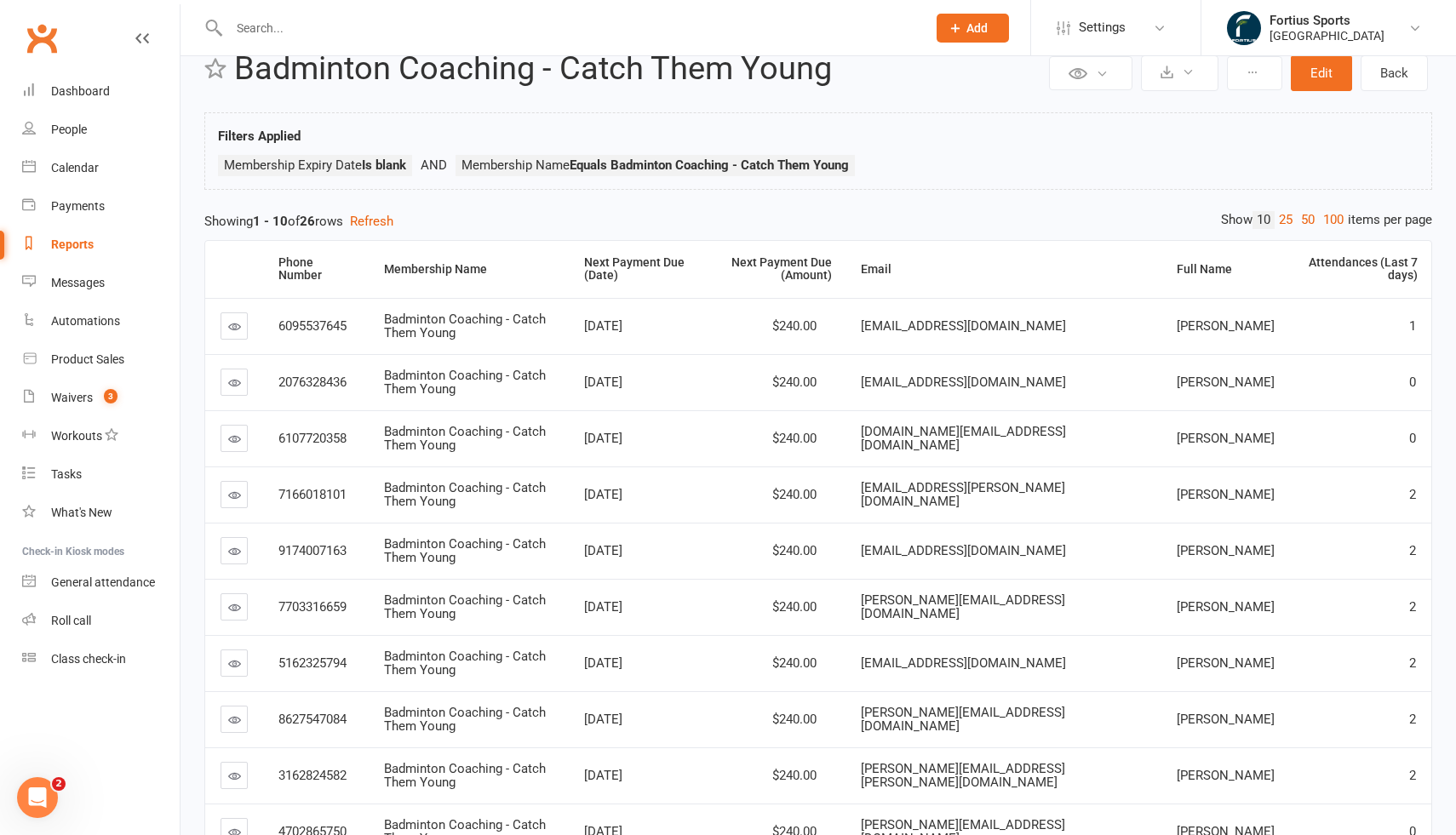
scroll to position [40, 0]
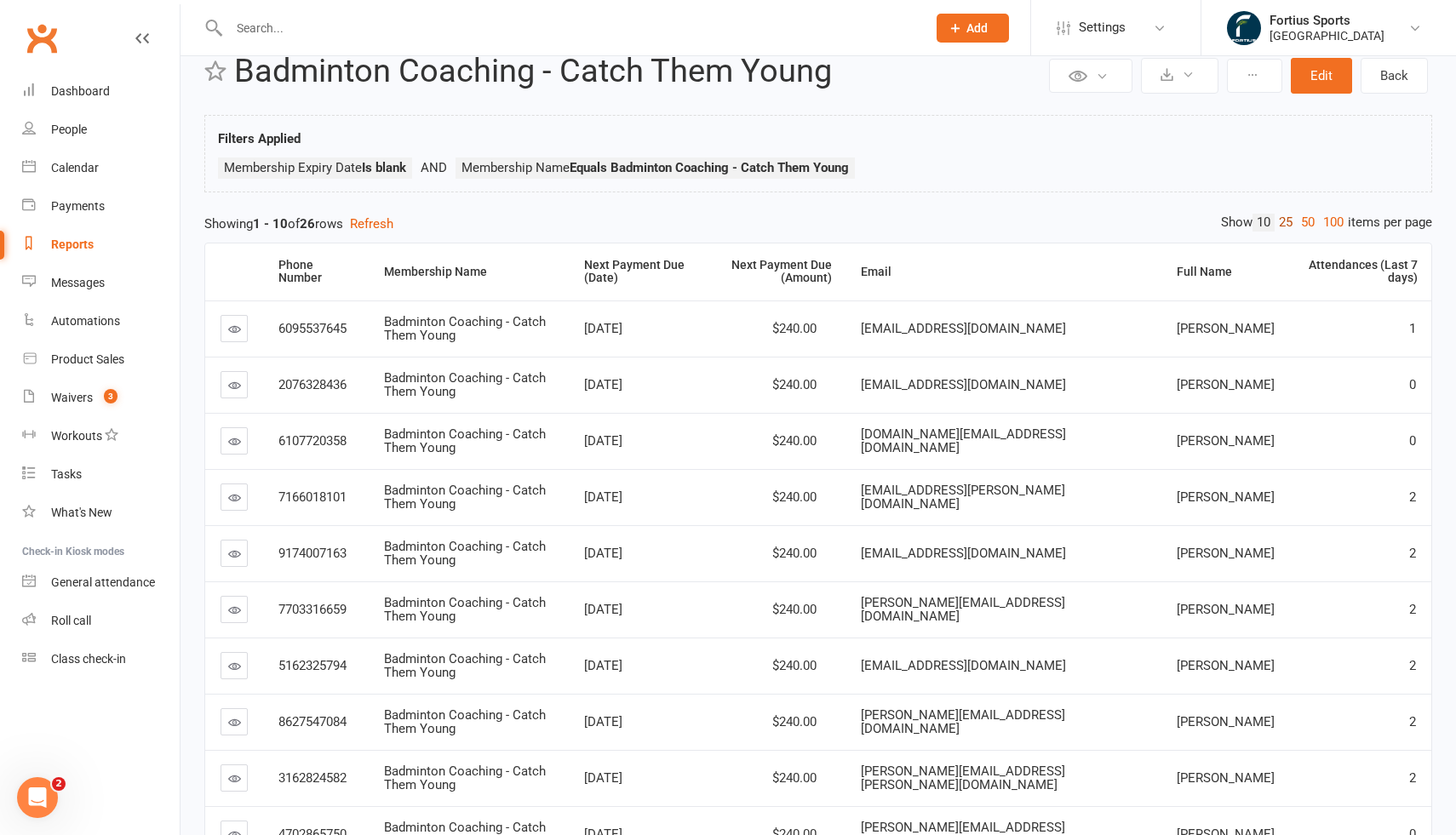
click at [1281, 221] on link "25" at bounding box center [1286, 222] width 22 height 18
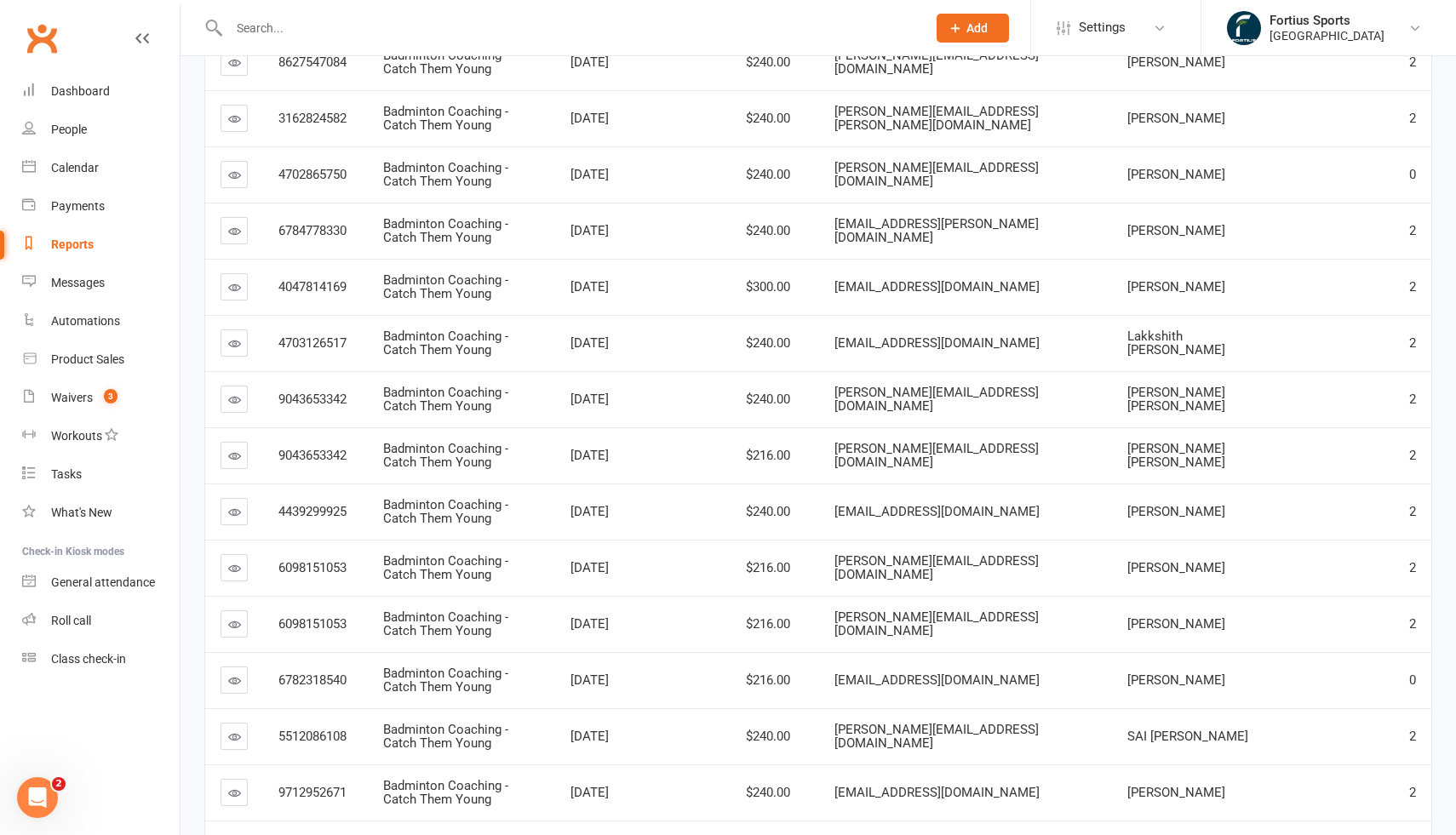
scroll to position [1046, 0]
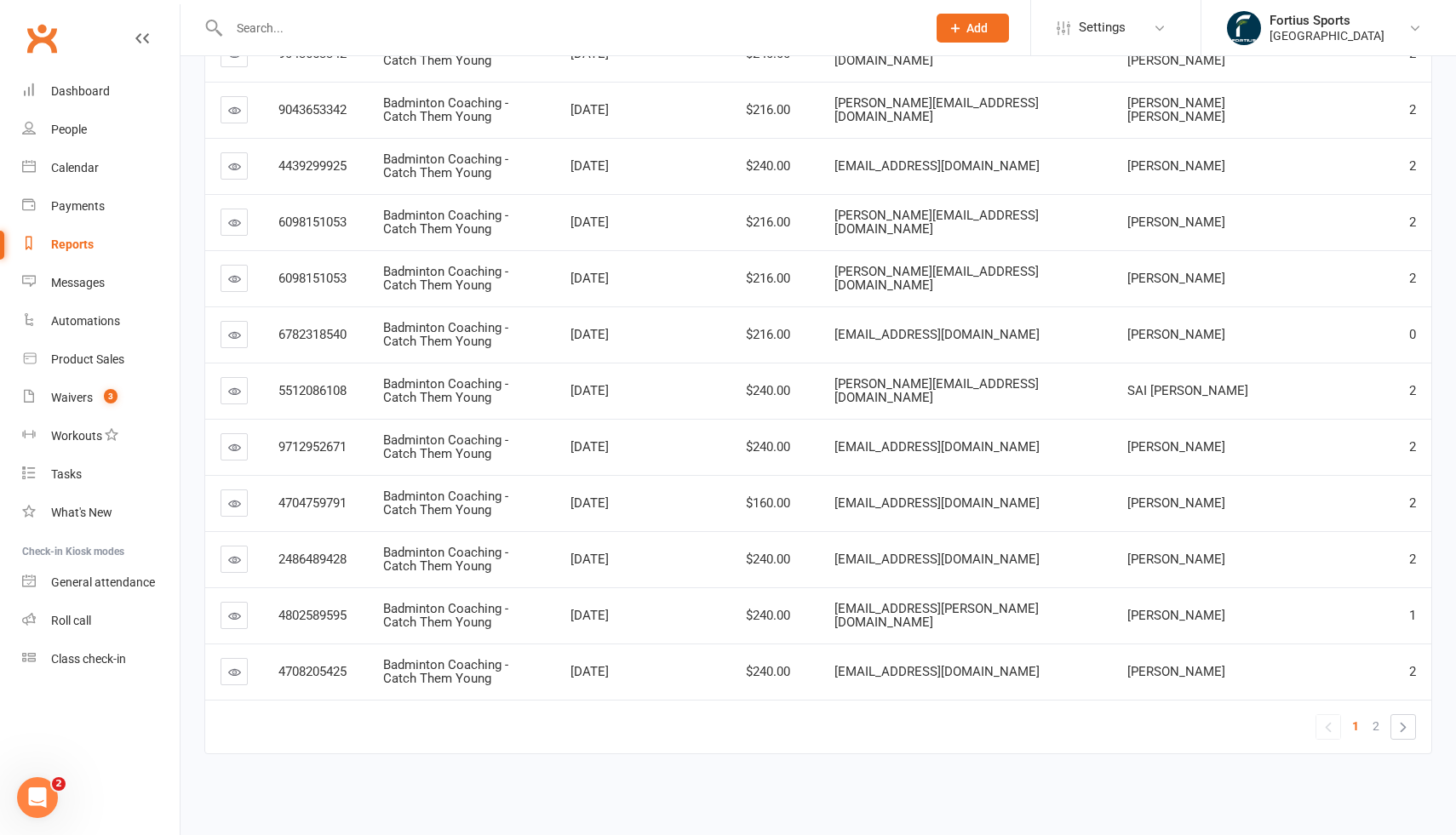
click at [441, 509] on span "Badminton Coaching - Catch Them Young" at bounding box center [446, 503] width 125 height 30
click at [819, 495] on td "$160.00" at bounding box center [750, 503] width 138 height 56
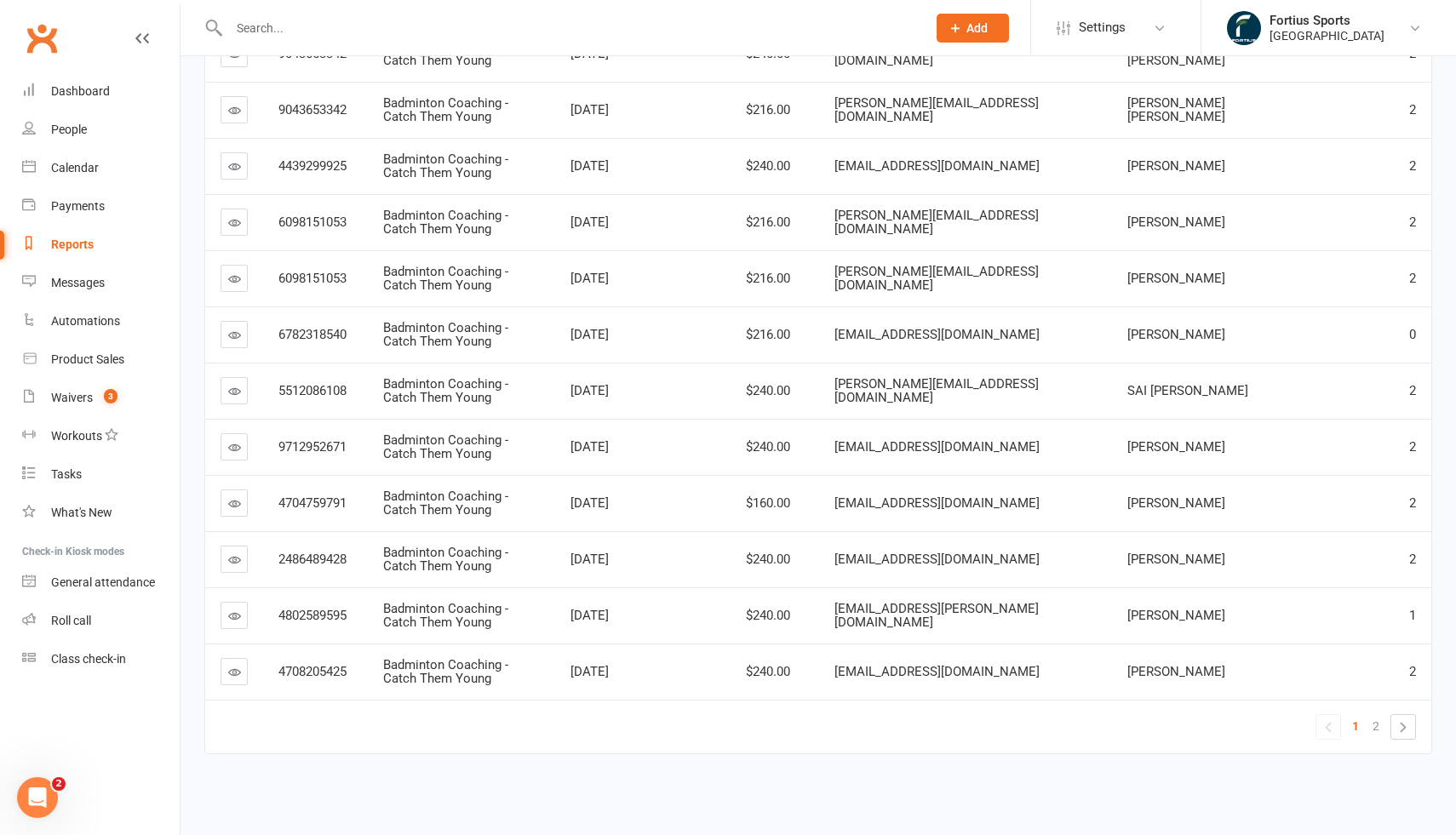
click at [819, 495] on td "$160.00" at bounding box center [750, 503] width 138 height 56
click at [925, 505] on span "[EMAIL_ADDRESS][DOMAIN_NAME]" at bounding box center [937, 503] width 205 height 15
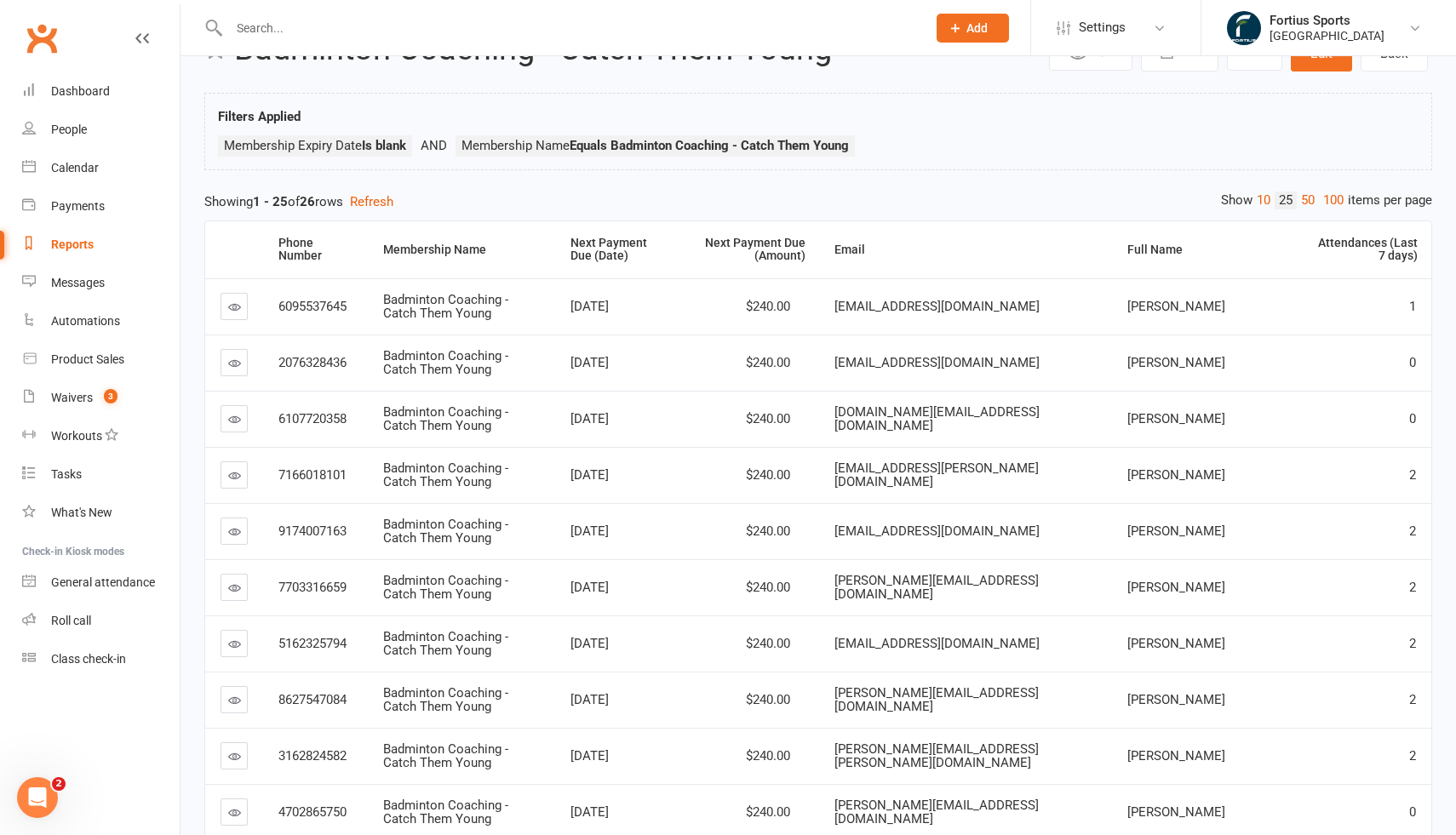
scroll to position [0, 0]
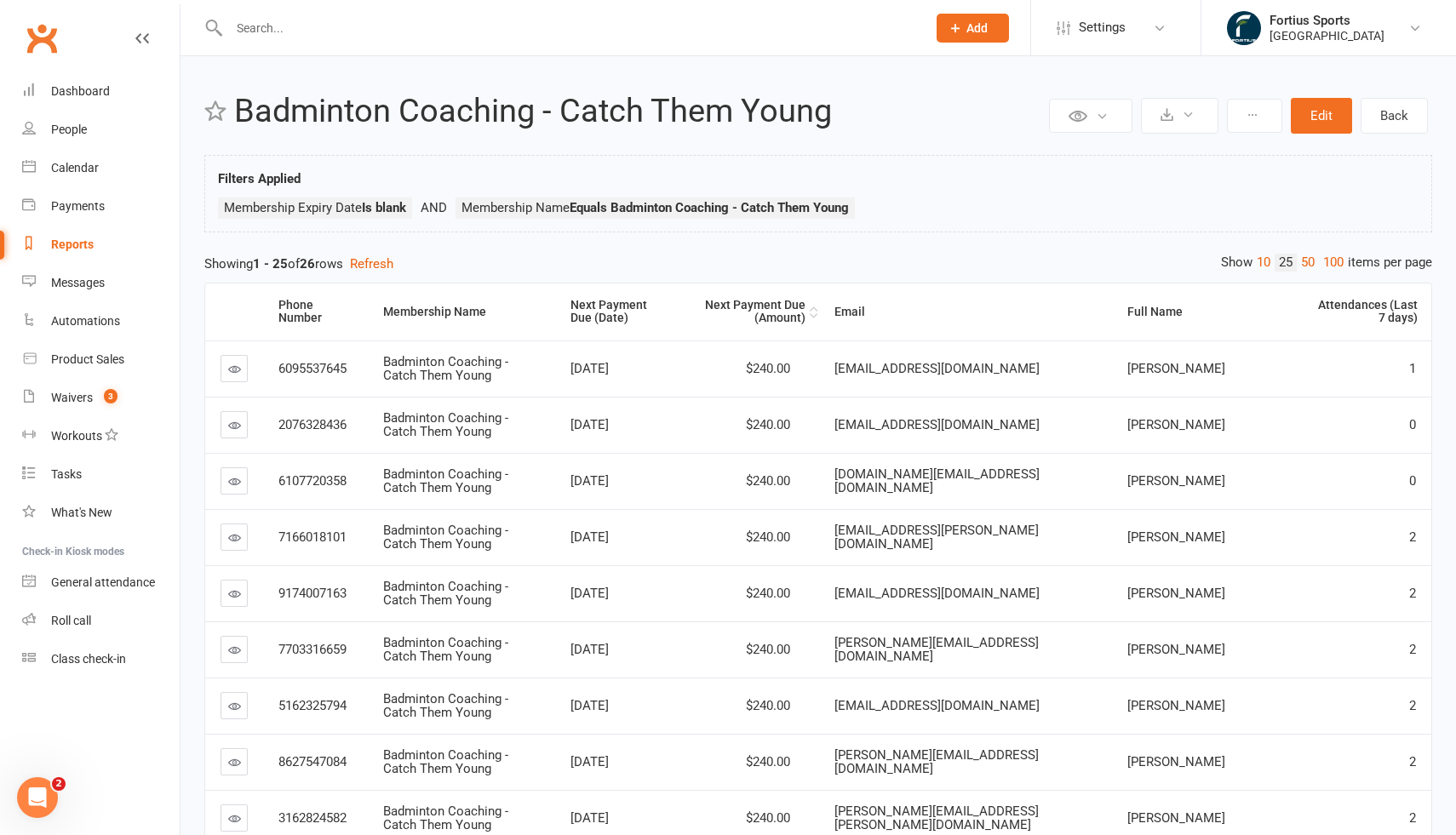
click at [806, 312] on div "Next Payment Due (Amount)" at bounding box center [750, 312] width 110 height 26
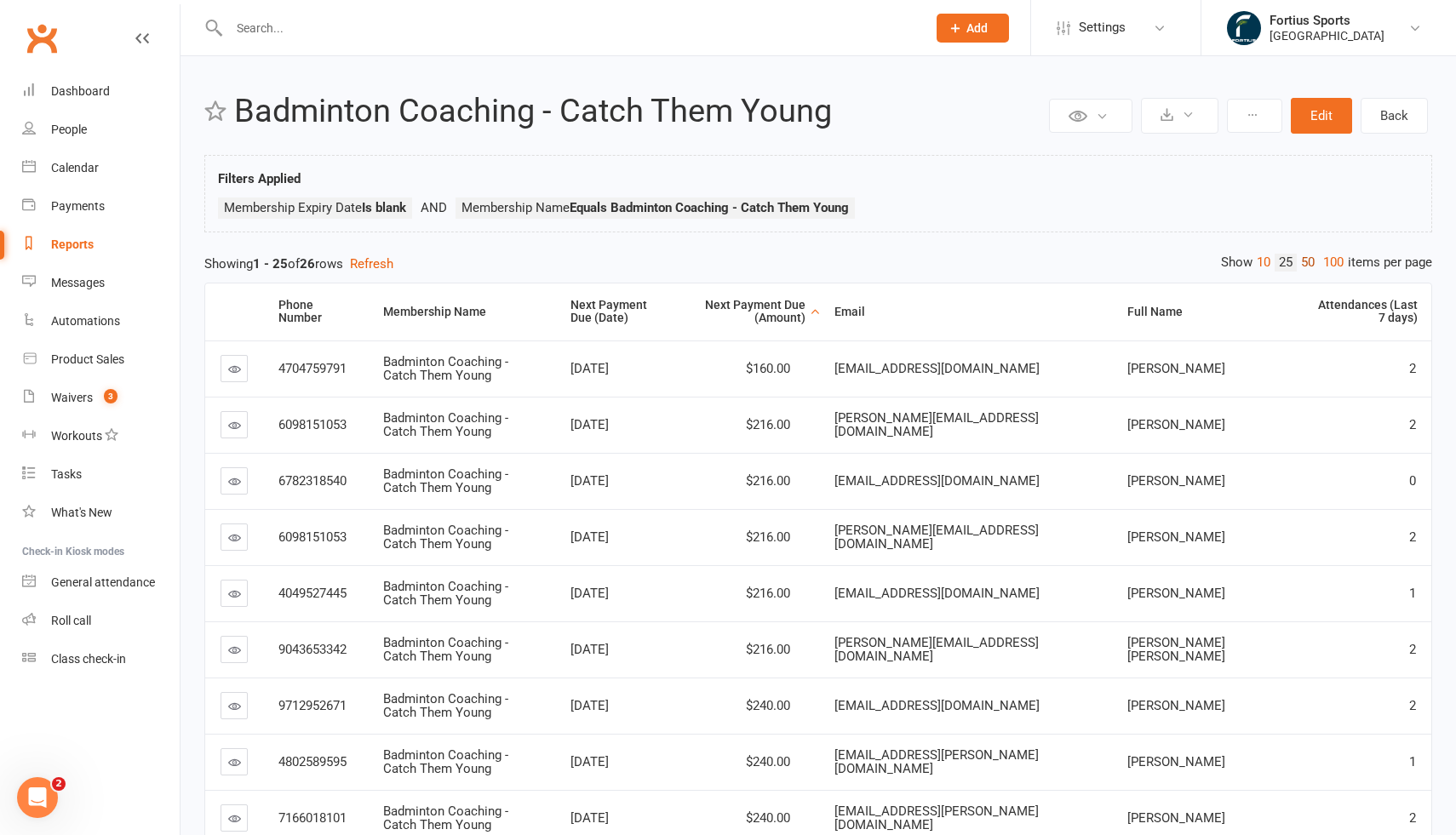
click at [1306, 257] on link "50" at bounding box center [1308, 263] width 22 height 18
click at [1191, 115] on icon at bounding box center [1188, 115] width 12 height 12
click at [1115, 159] on link "Export to CSV" at bounding box center [1128, 156] width 179 height 34
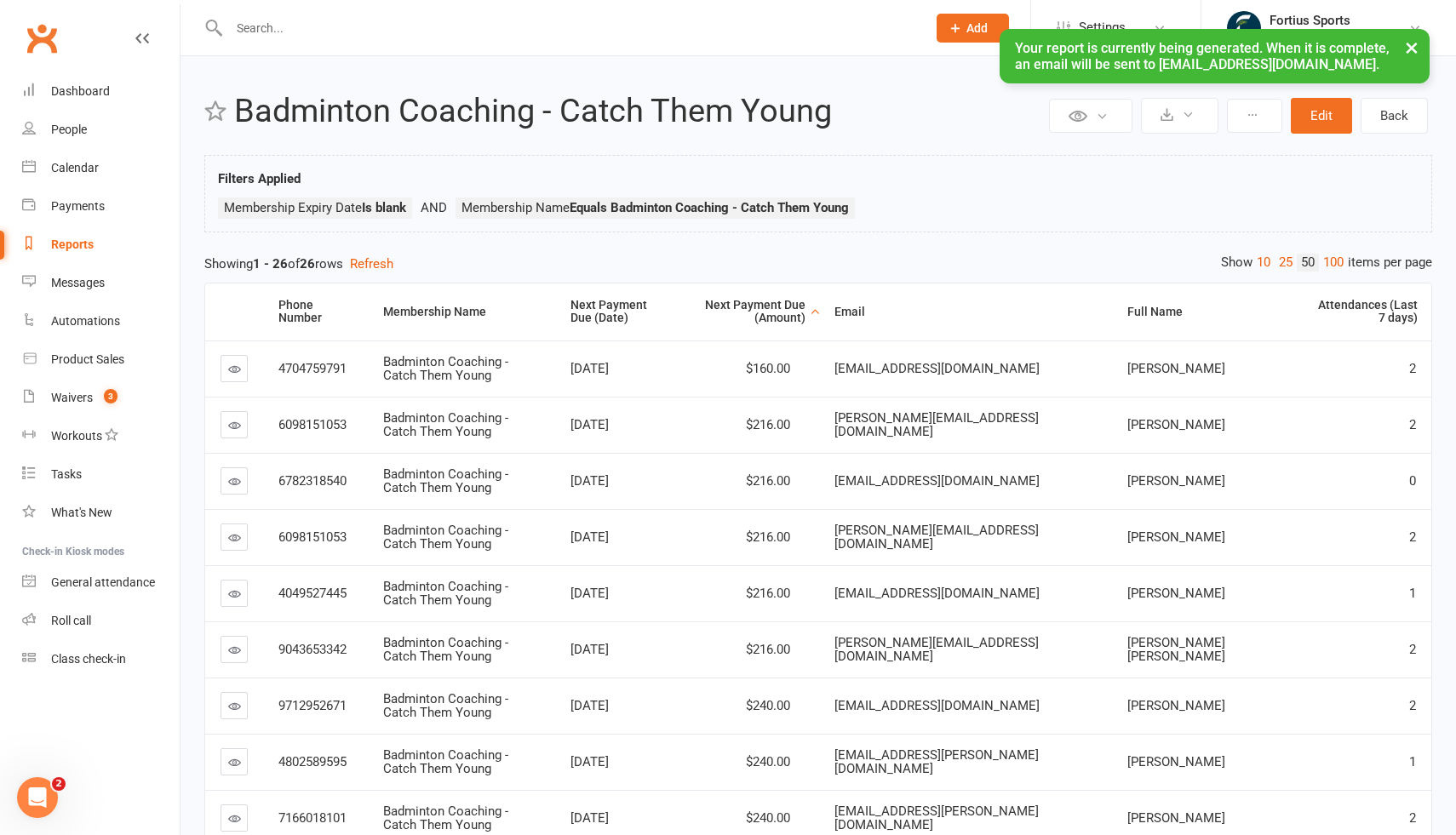
click at [83, 242] on div "Reports" at bounding box center [72, 243] width 42 height 13
select select "100"
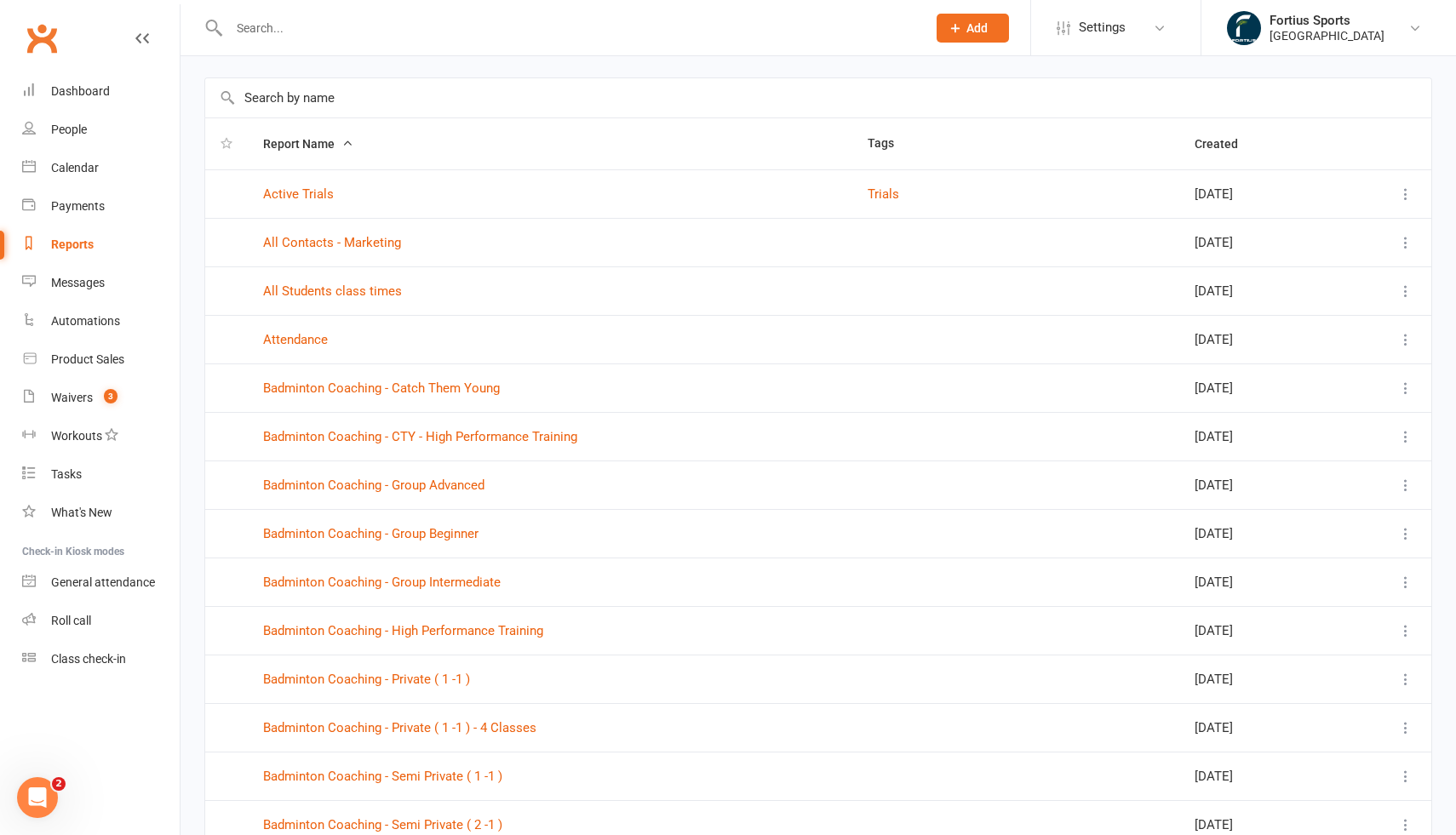
scroll to position [81, 0]
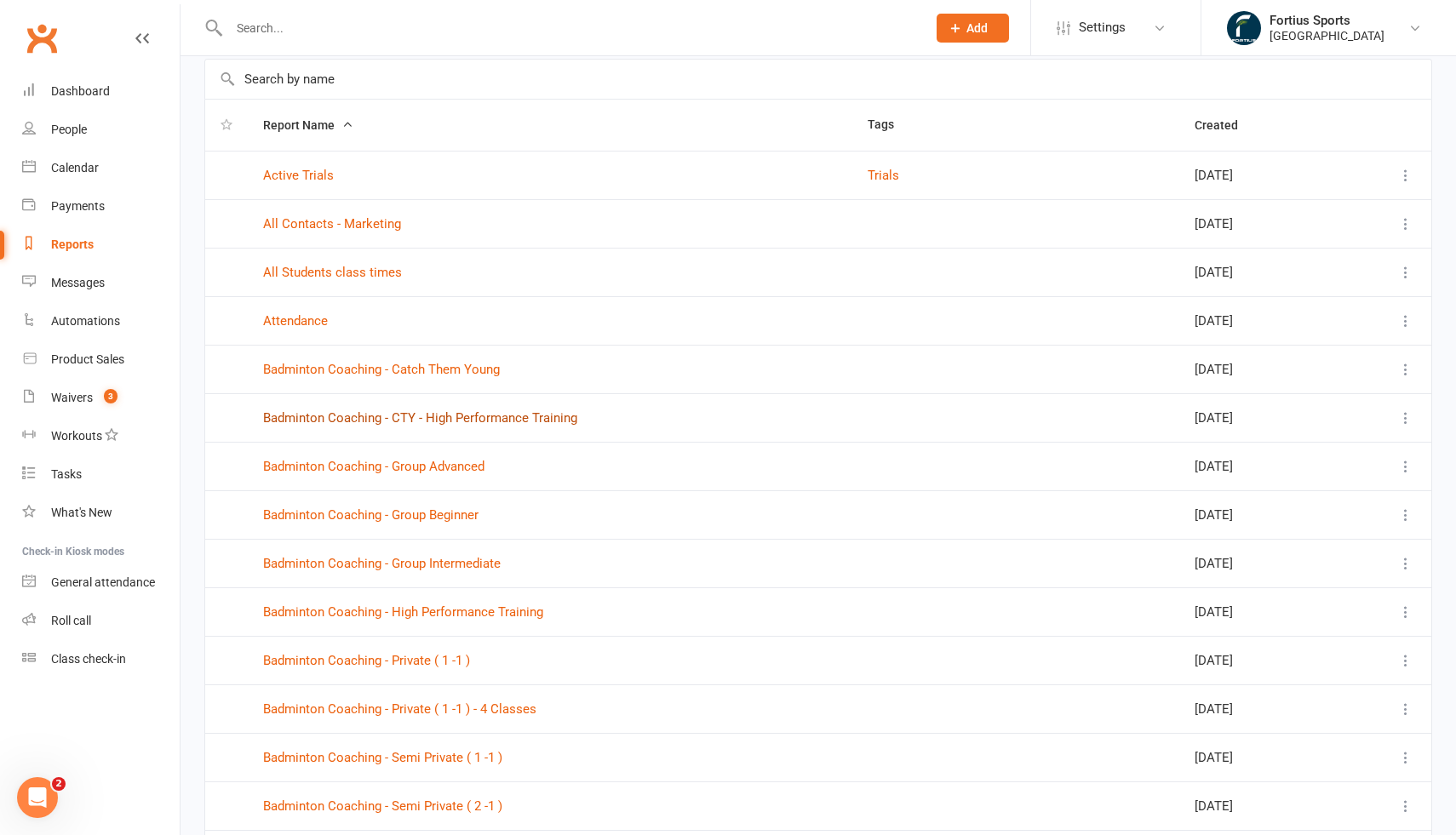
click at [484, 417] on link "Badminton Coaching - CTY - High Performance Training" at bounding box center [420, 417] width 314 height 15
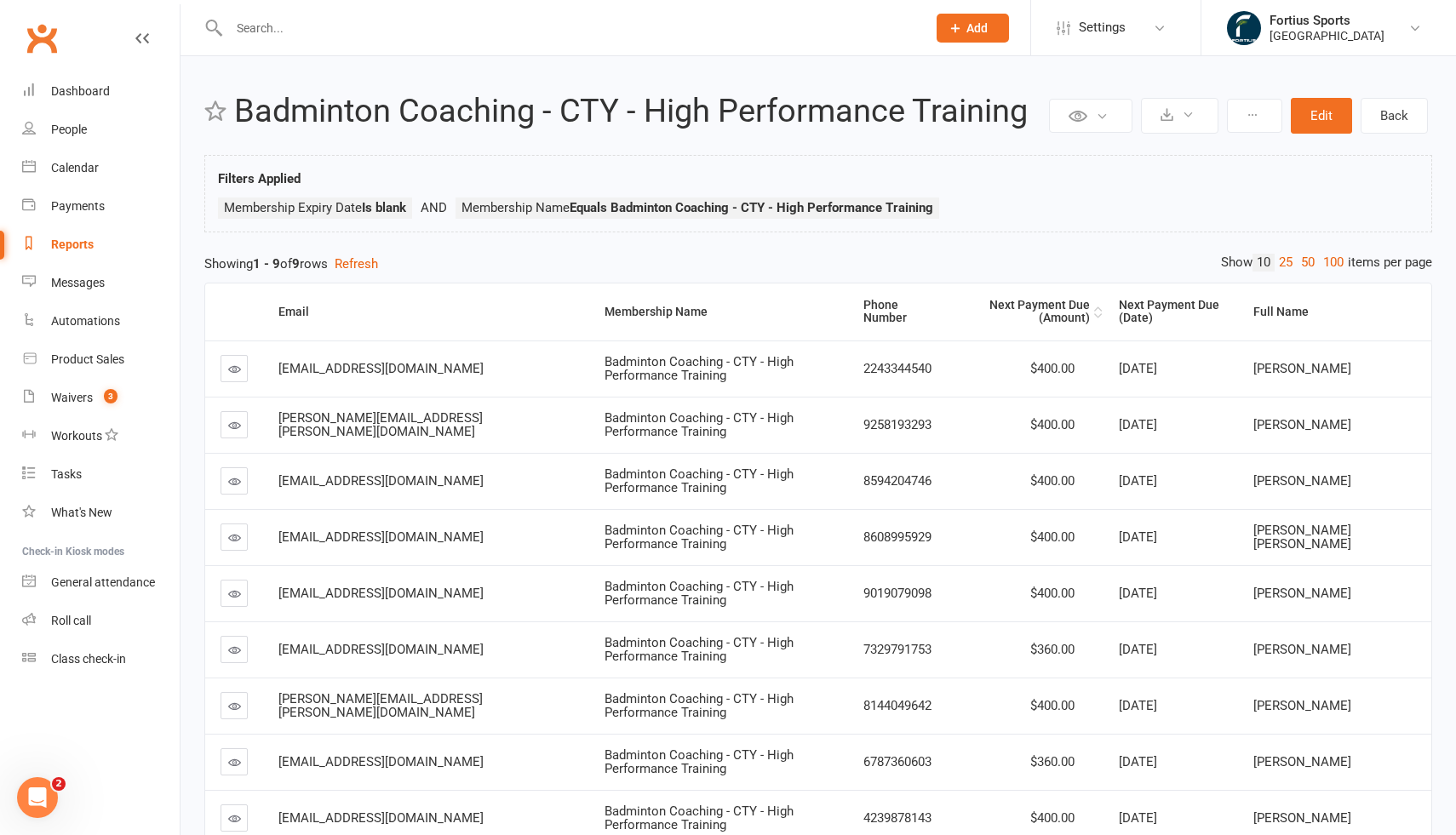
click at [1048, 310] on div "Next Payment Due (Amount)" at bounding box center [1029, 312] width 120 height 26
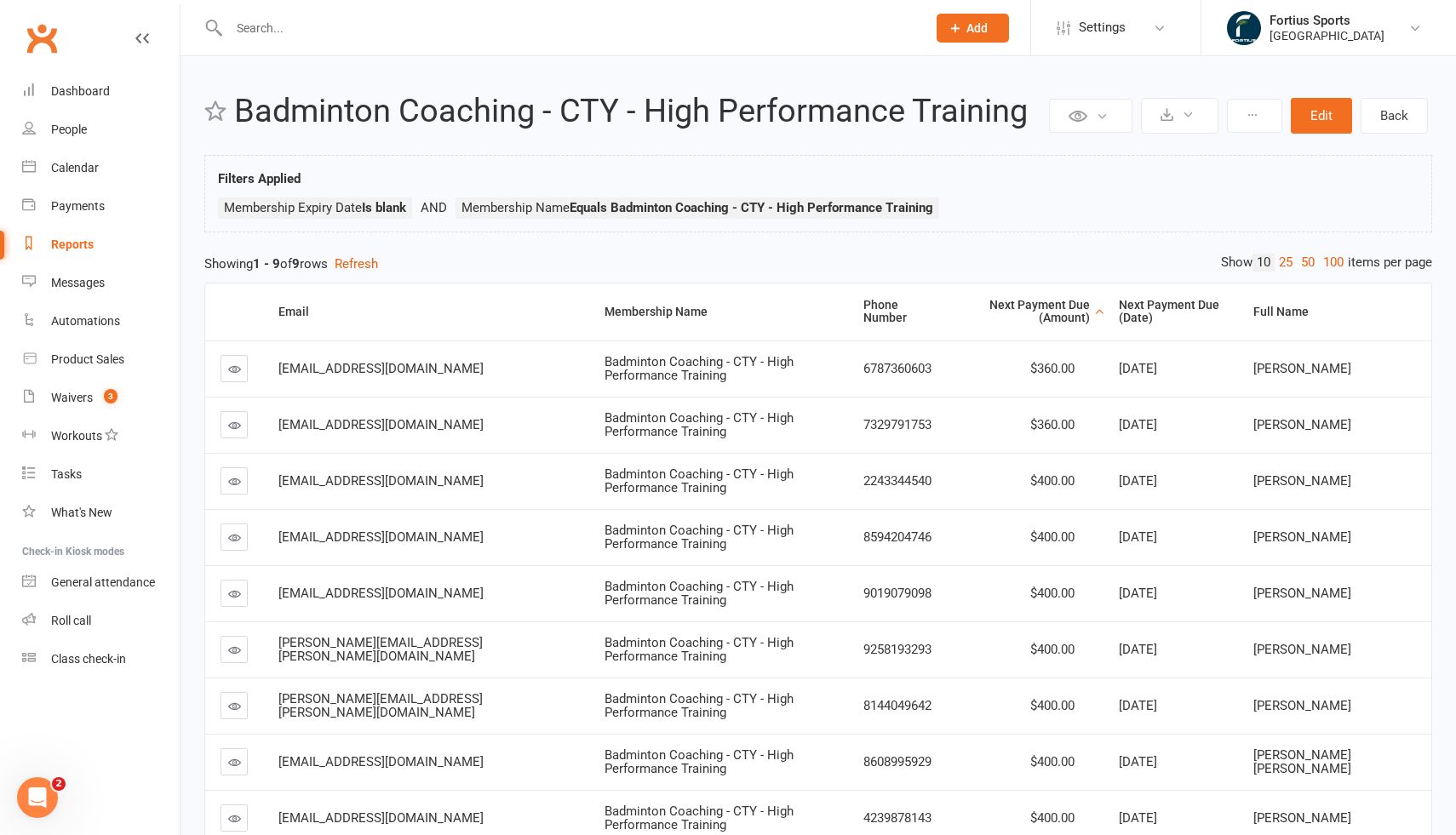
click at [1048, 310] on div "Next Payment Due (Amount)" at bounding box center [1029, 312] width 120 height 26
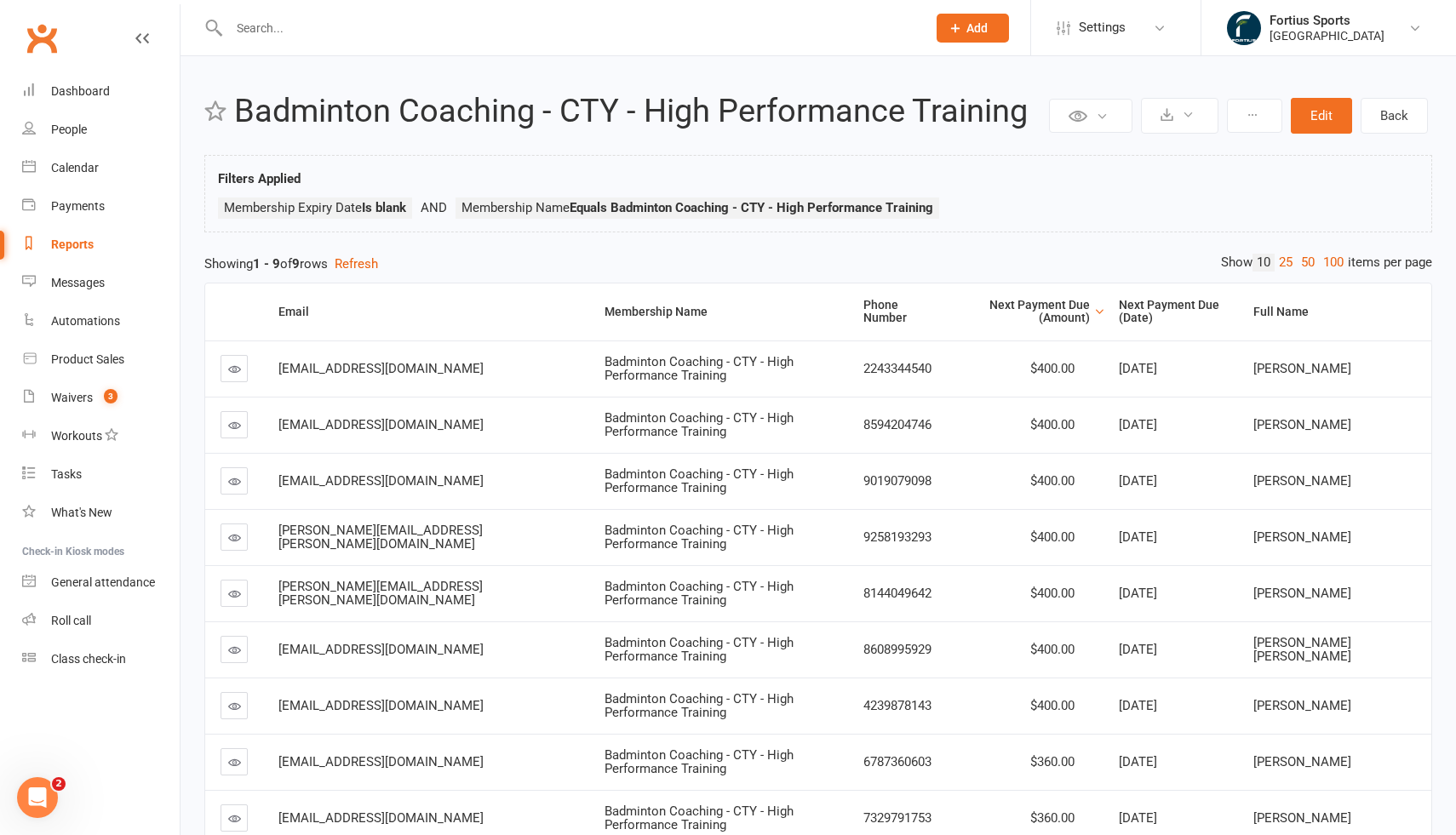
click at [1048, 310] on div "Next Payment Due (Amount)" at bounding box center [1029, 312] width 120 height 26
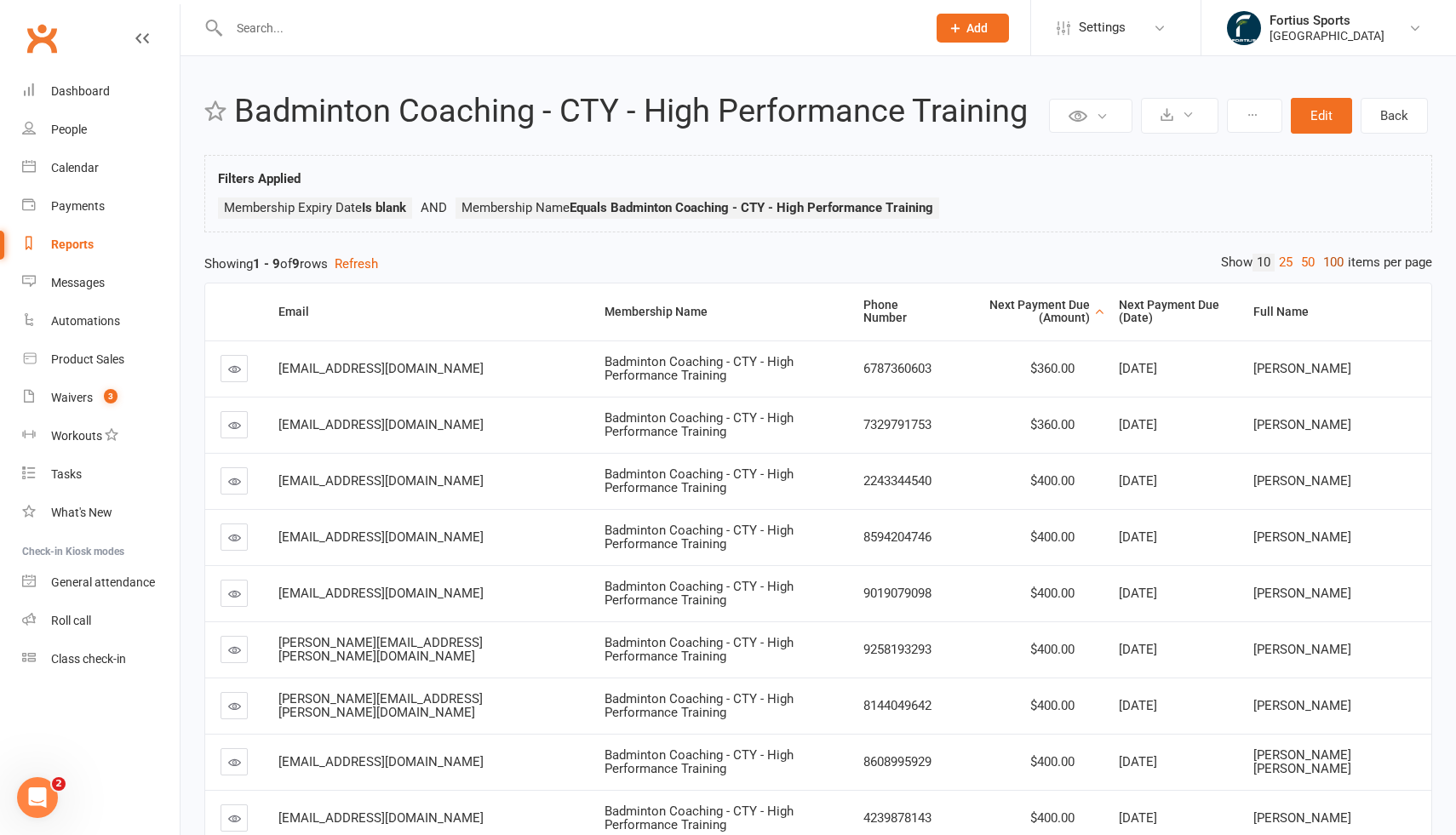
click at [1329, 262] on link "100" at bounding box center [1333, 263] width 29 height 18
click at [1176, 115] on button at bounding box center [1180, 116] width 78 height 36
click at [1139, 152] on link "Export to CSV" at bounding box center [1128, 156] width 179 height 34
click at [76, 242] on div "Reports" at bounding box center [72, 243] width 42 height 13
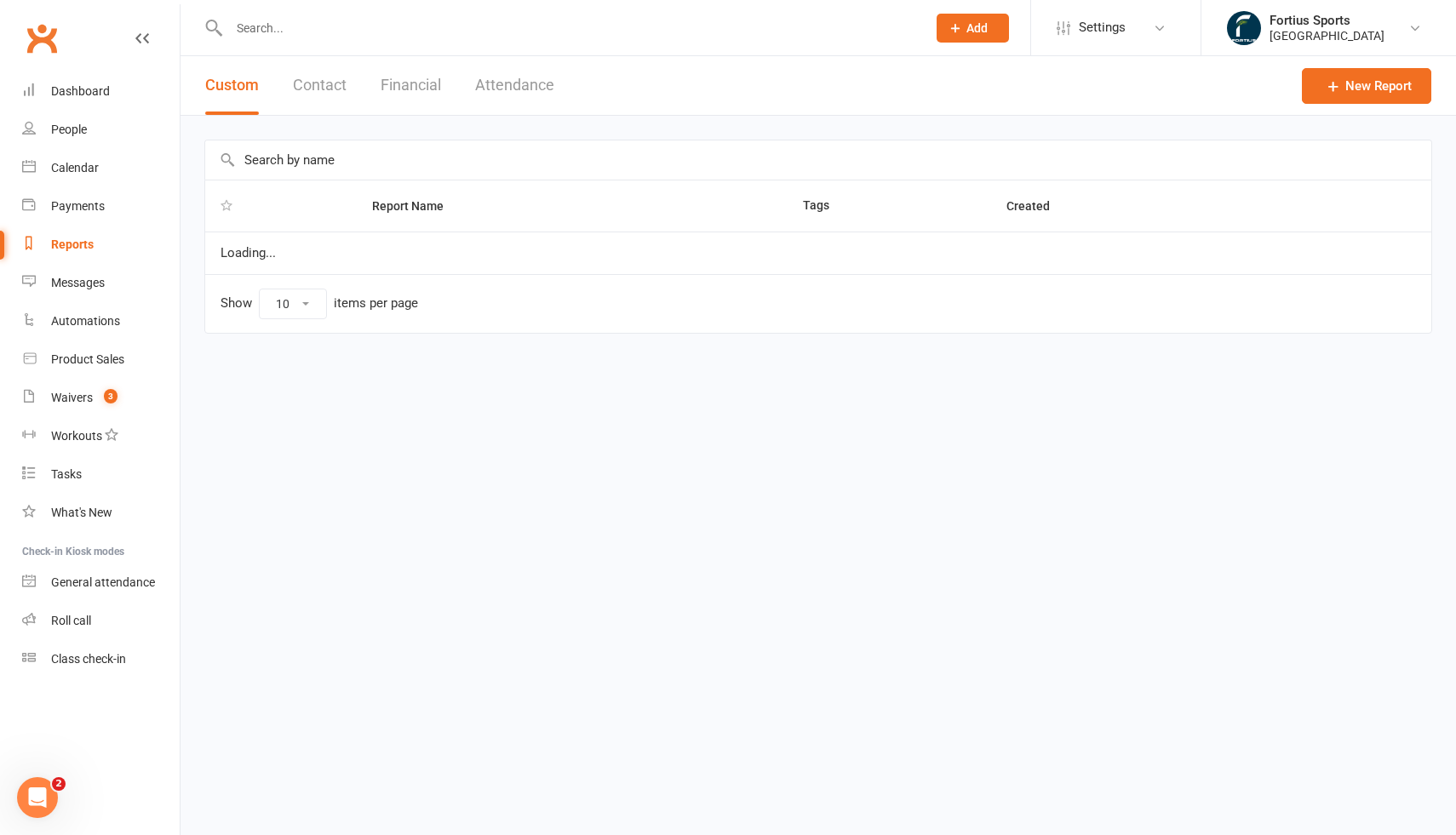
select select "100"
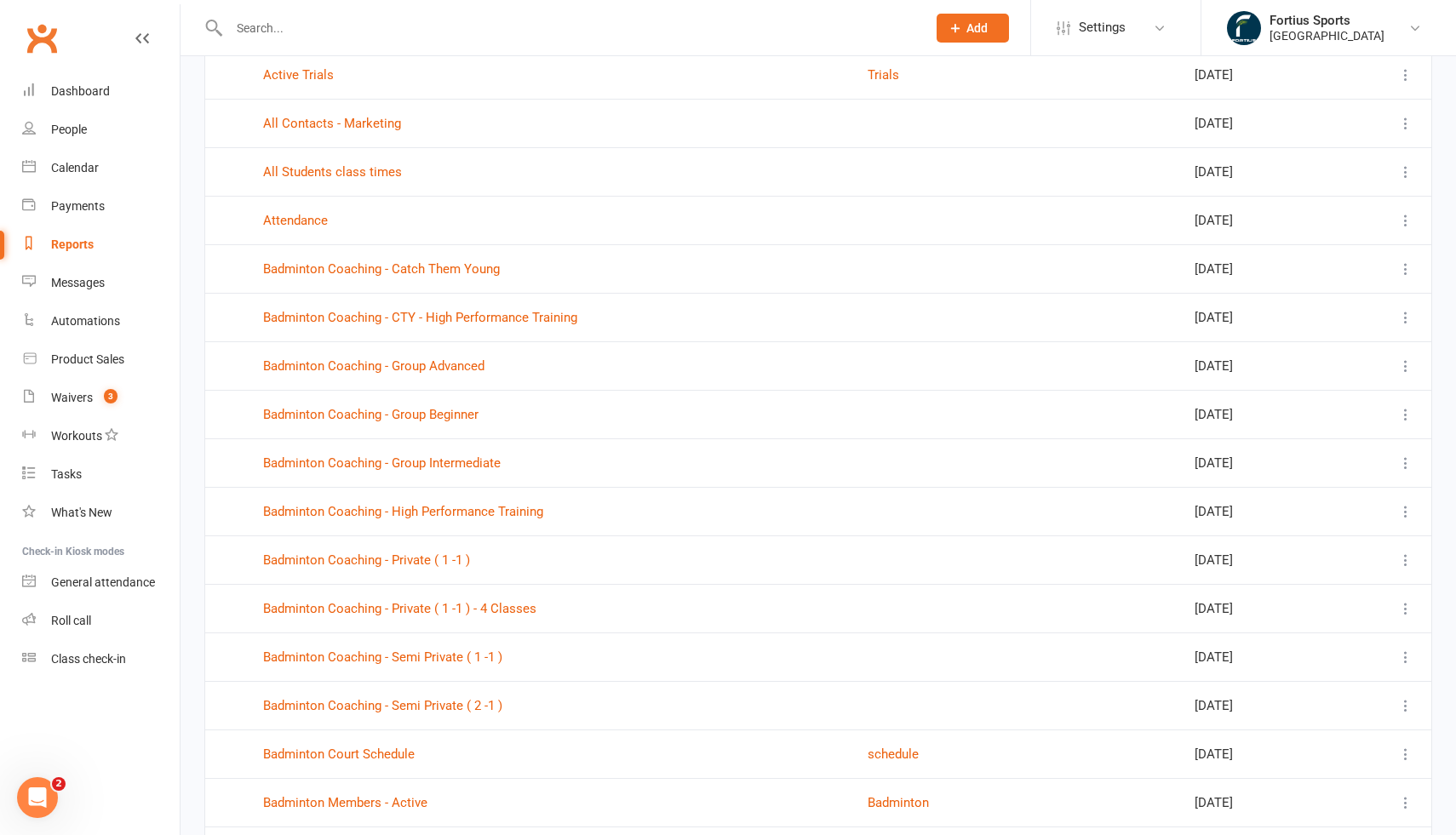
scroll to position [185, 0]
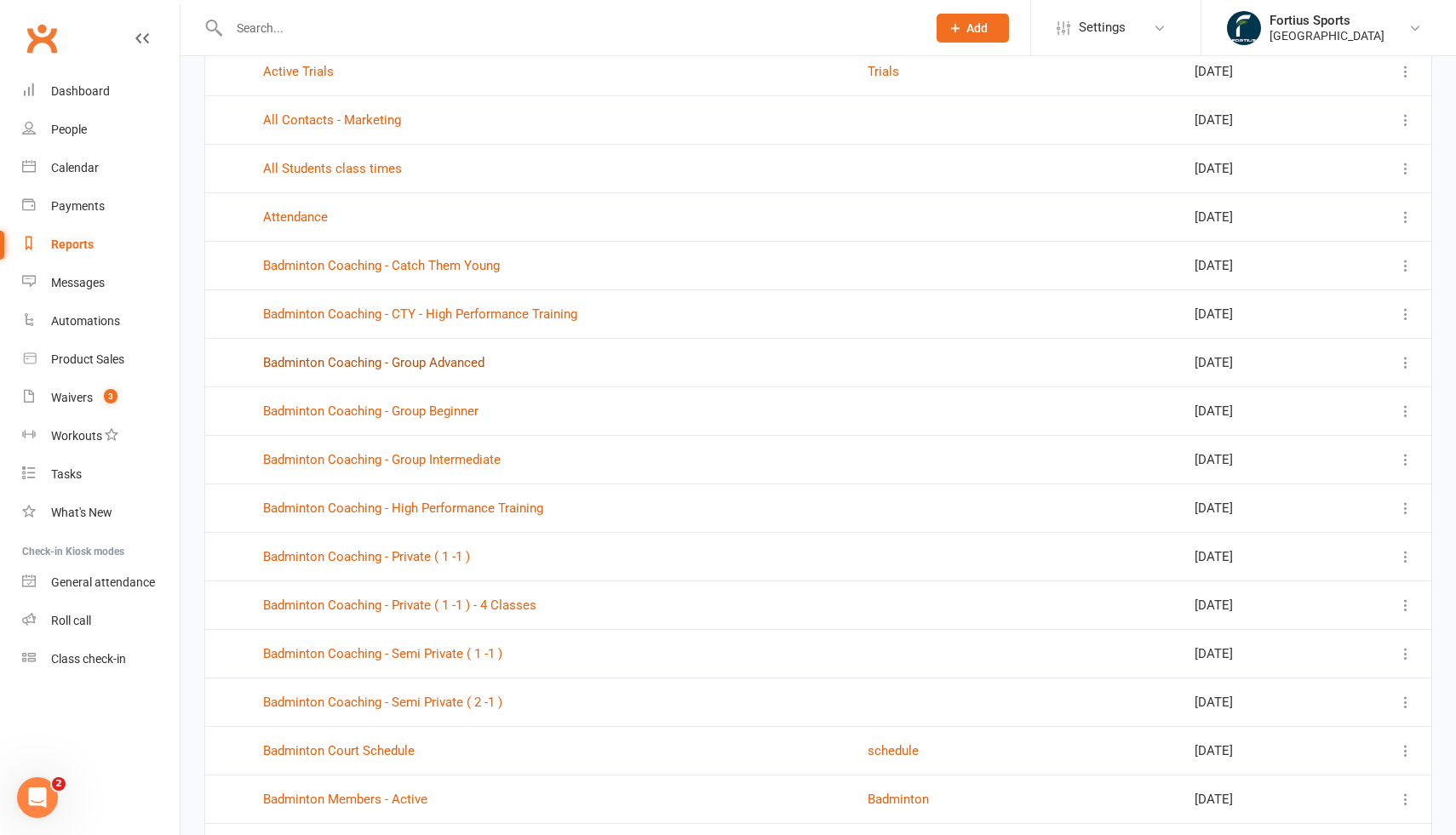
click at [460, 362] on link "Badminton Coaching - Group Advanced" at bounding box center [373, 362] width 221 height 15
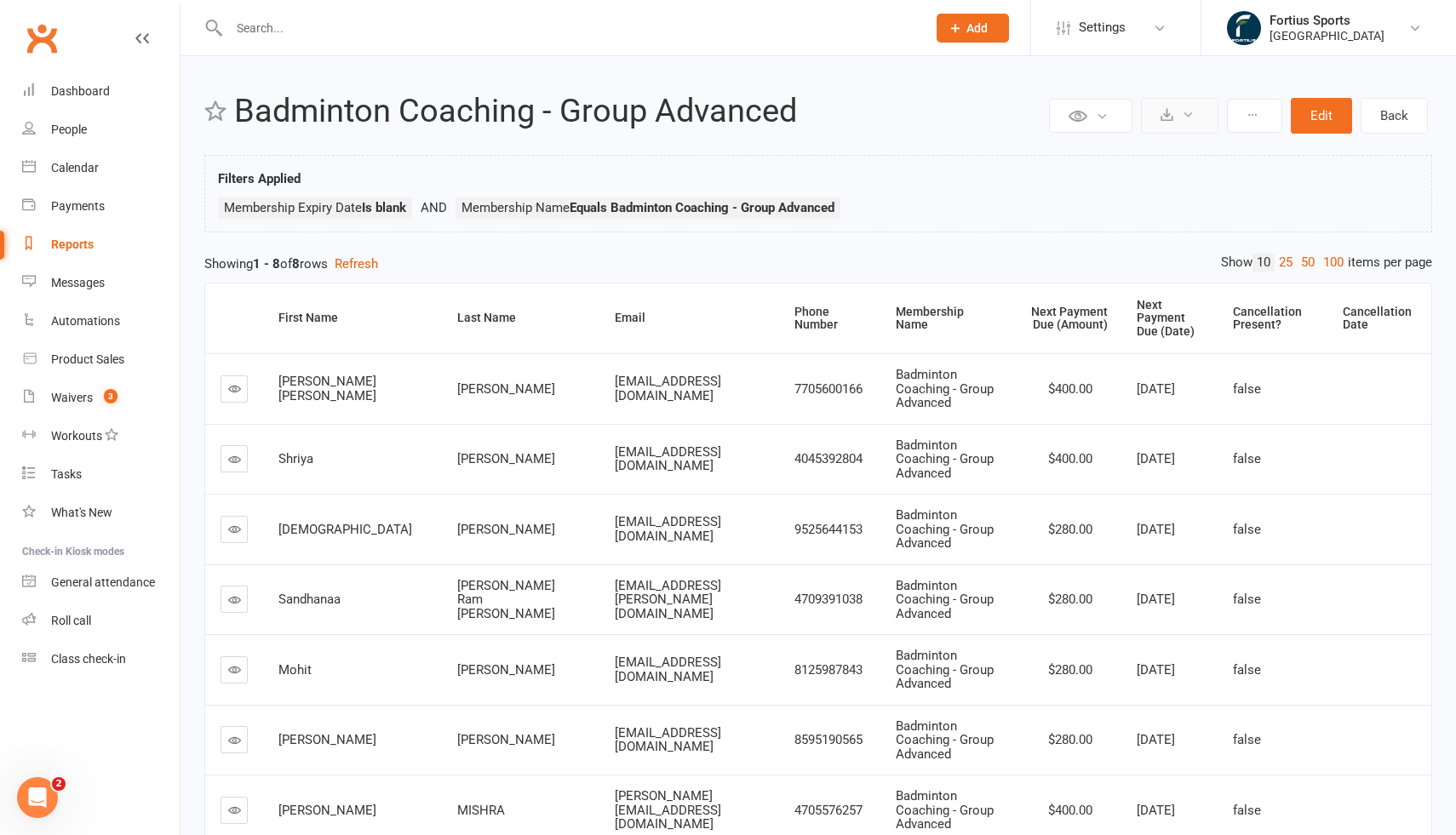
click at [1189, 116] on icon at bounding box center [1188, 115] width 12 height 12
click at [961, 175] on div "Filters Applied Membership Expiry Date Is blank Membership Name Equals Badminto…" at bounding box center [818, 198] width 1201 height 59
click at [1045, 317] on div "Next Payment Due (Amount)" at bounding box center [1067, 319] width 80 height 26
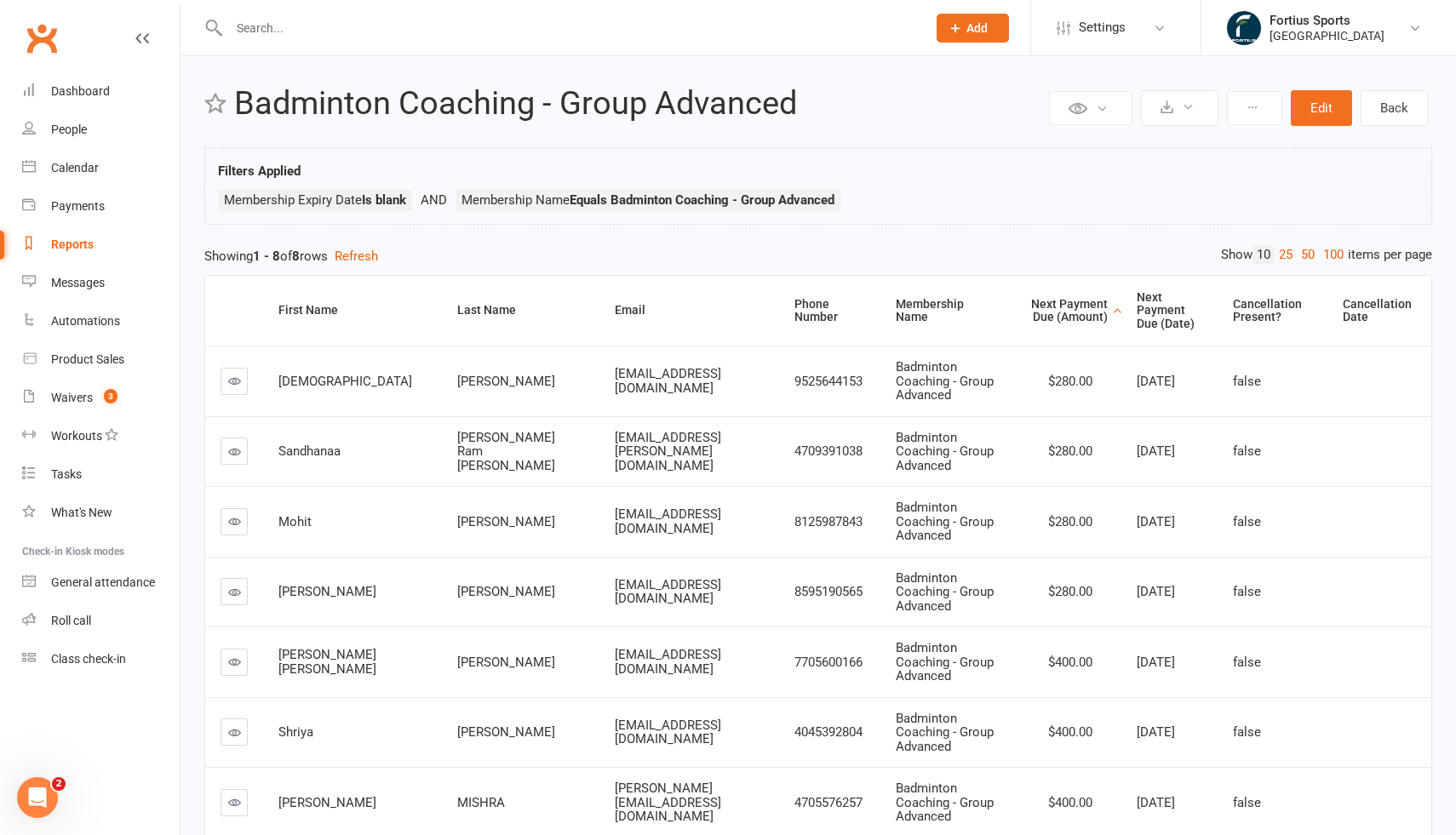
scroll to position [11, 0]
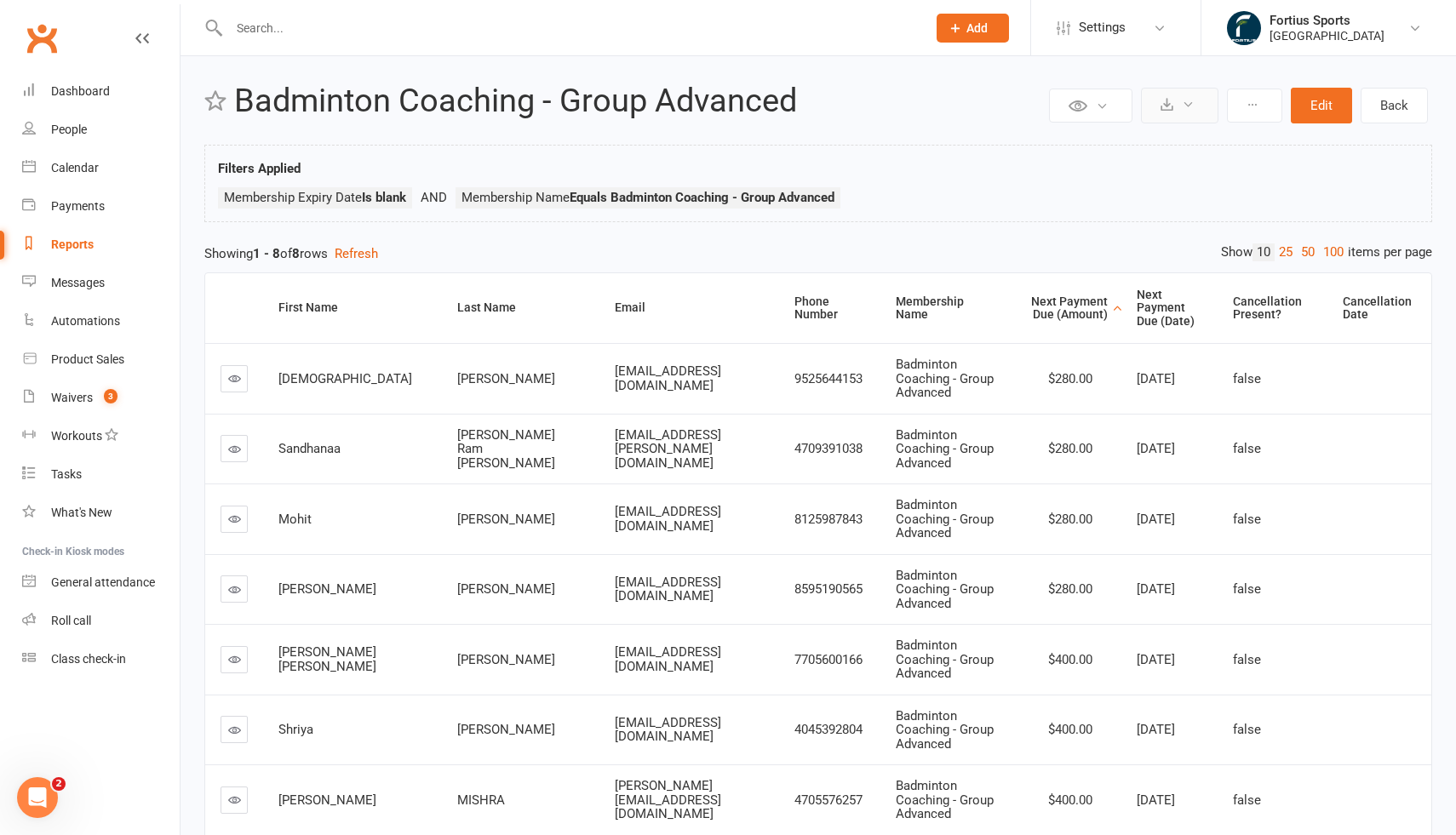
click at [1186, 108] on icon at bounding box center [1188, 104] width 12 height 12
click at [1129, 149] on link "Export to CSV" at bounding box center [1128, 146] width 179 height 34
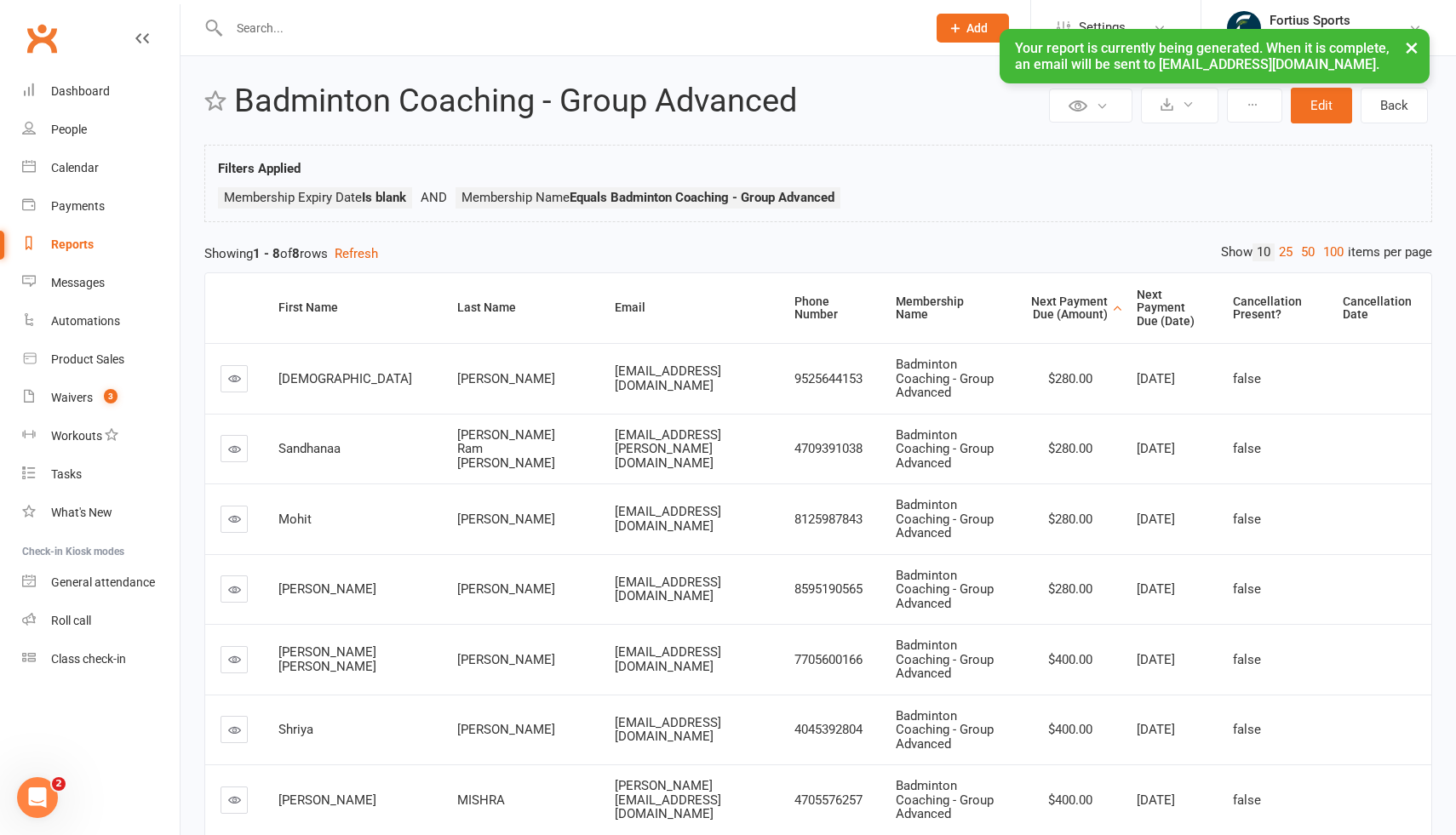
click at [82, 243] on div "Reports" at bounding box center [72, 243] width 42 height 13
select select "100"
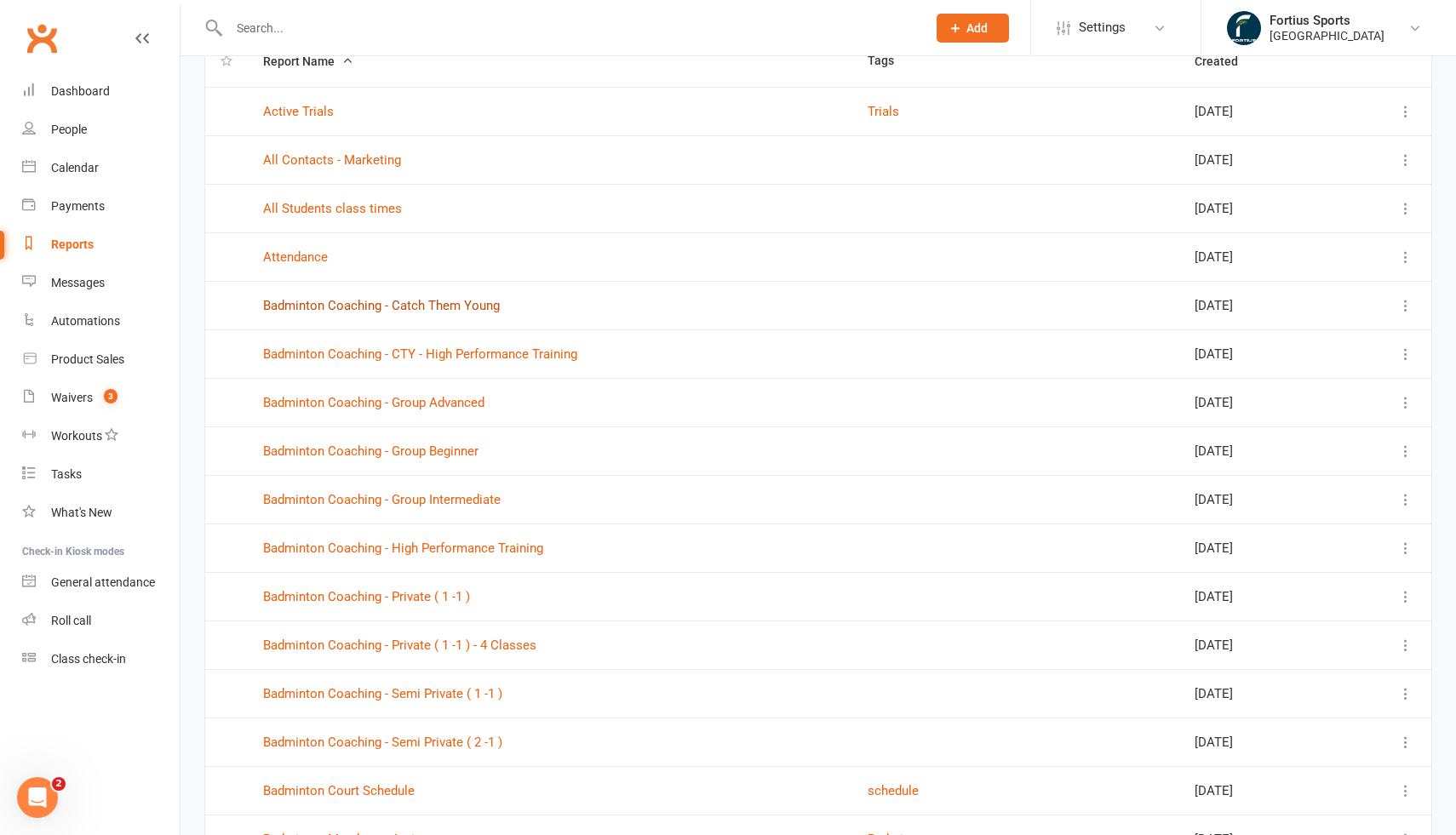
scroll to position [181, 0]
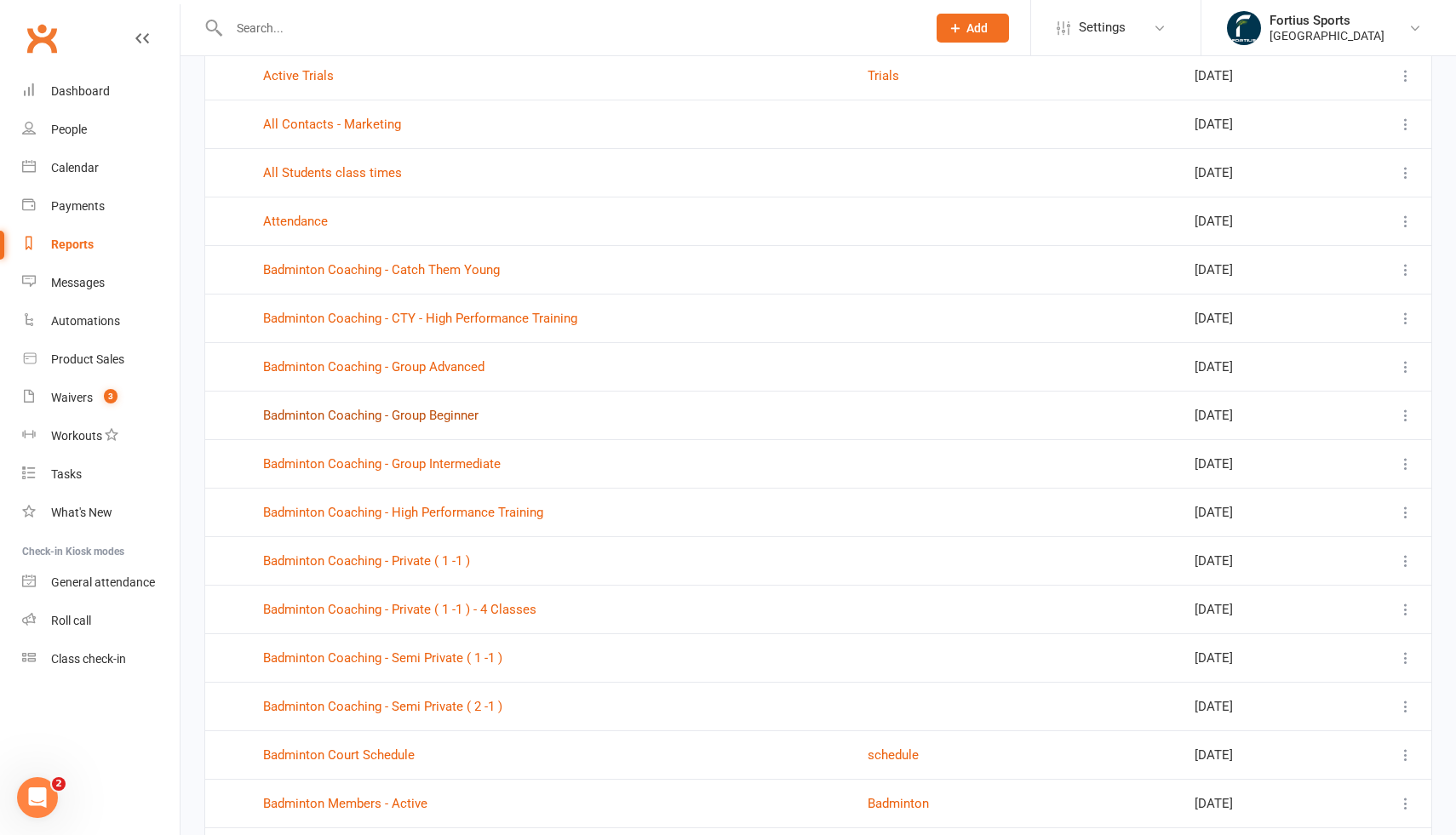
click at [458, 418] on link "Badminton Coaching - Group Beginner" at bounding box center [370, 415] width 215 height 15
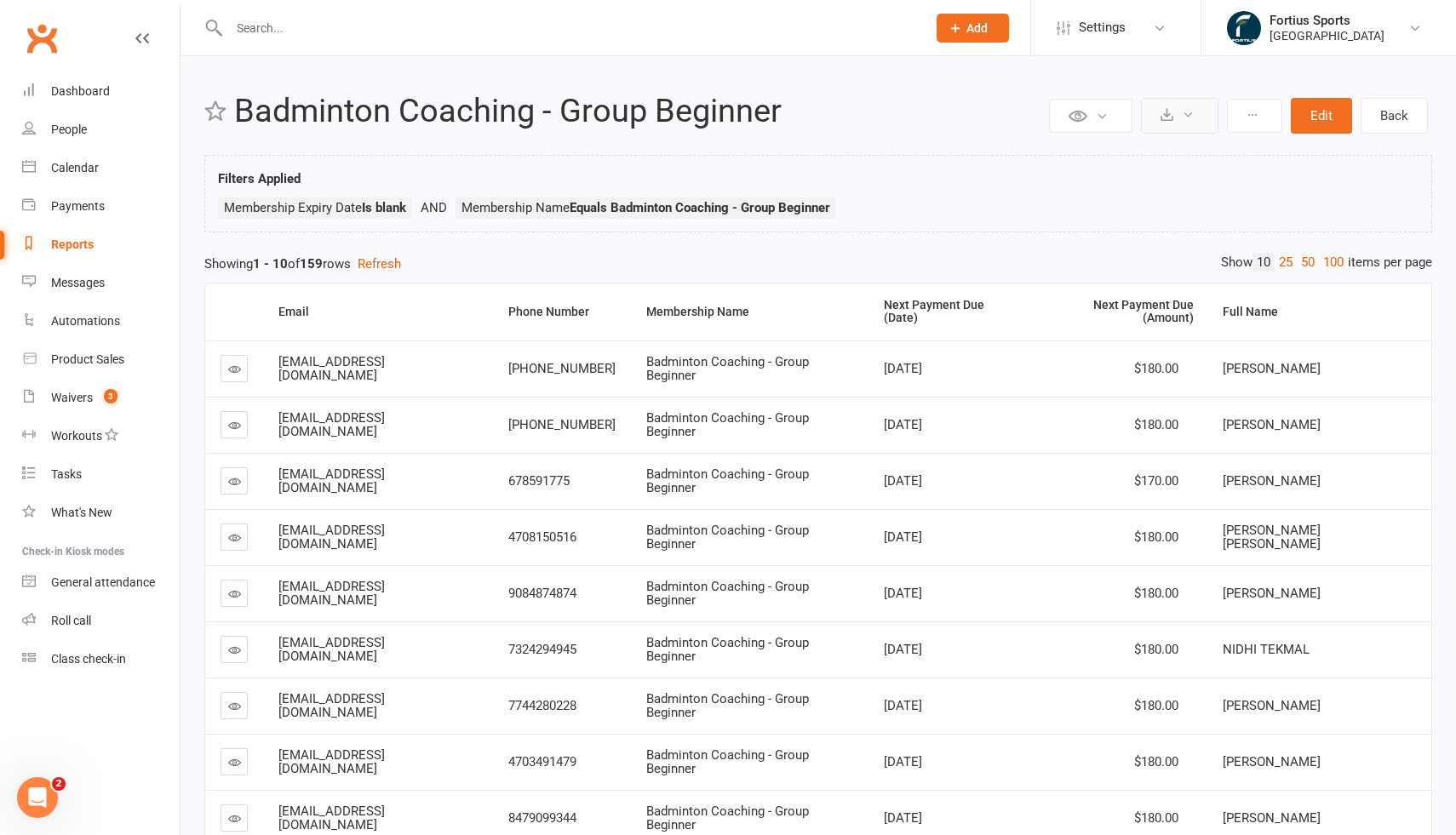
click at [1191, 115] on icon at bounding box center [1188, 115] width 12 height 12
click at [1132, 155] on link "Export to CSV" at bounding box center [1128, 156] width 179 height 34
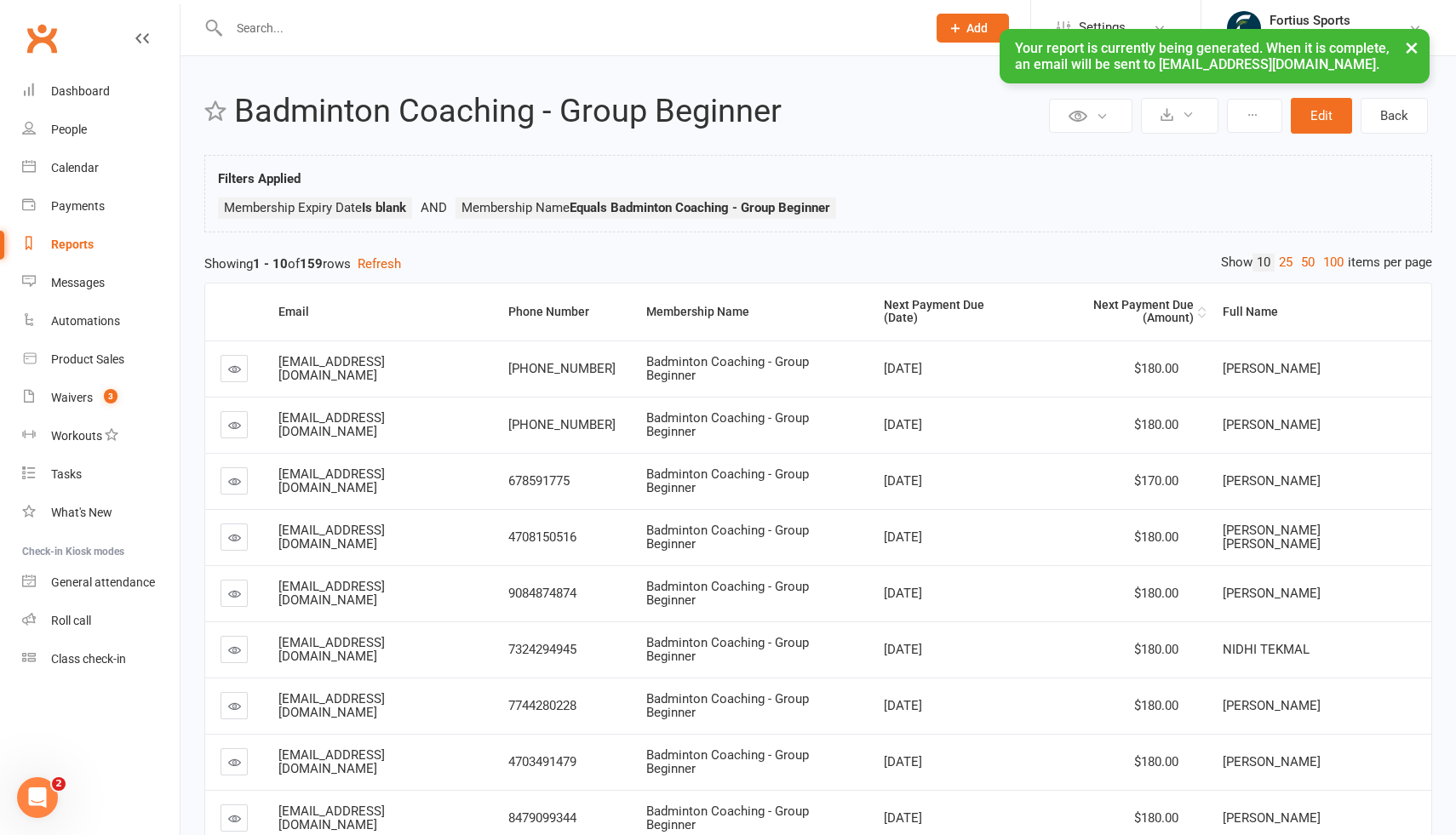
click at [1186, 304] on div "Next Payment Due (Amount)" at bounding box center [1119, 312] width 149 height 26
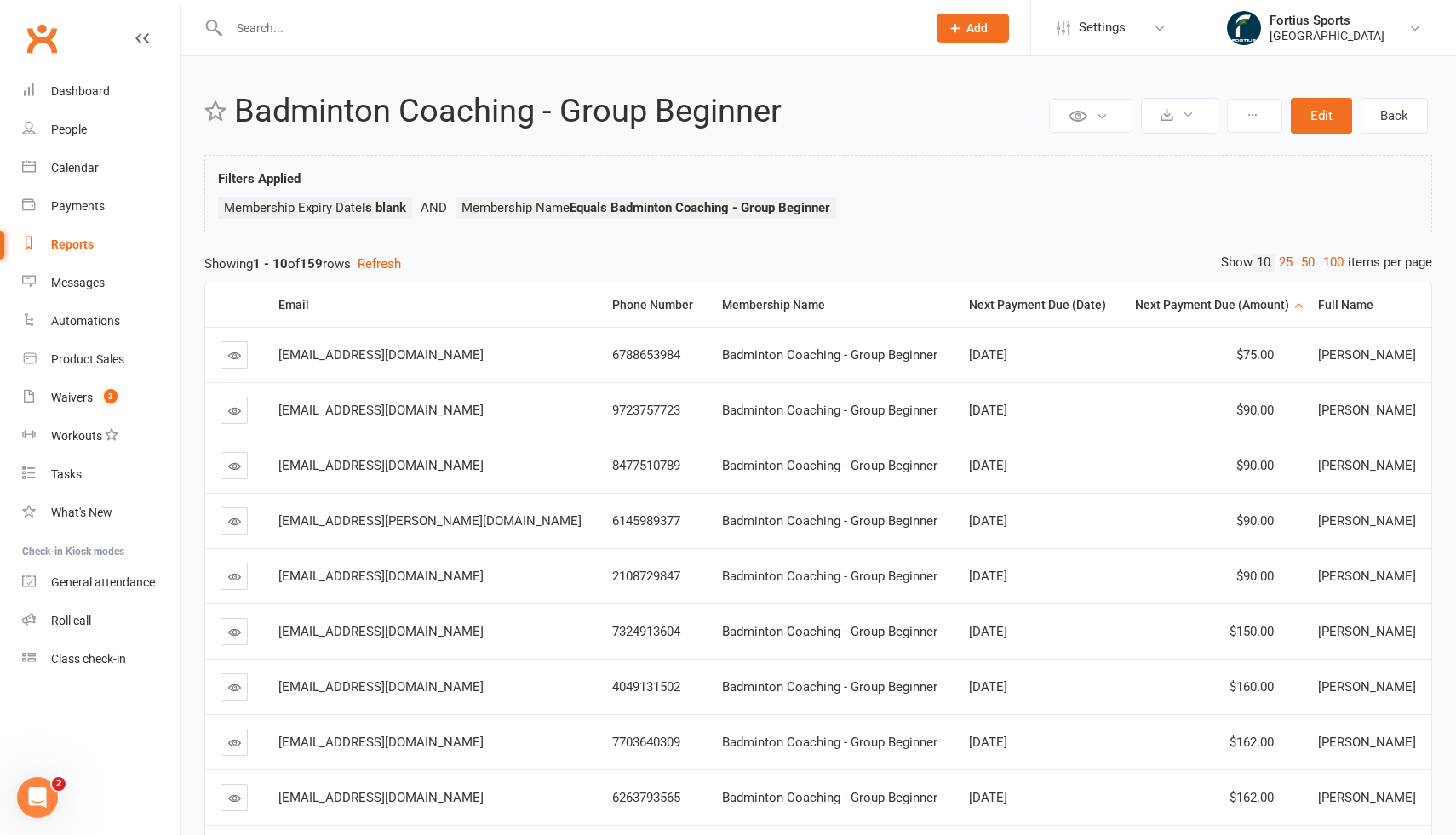
click at [87, 242] on div "Reports" at bounding box center [72, 243] width 42 height 13
select select "100"
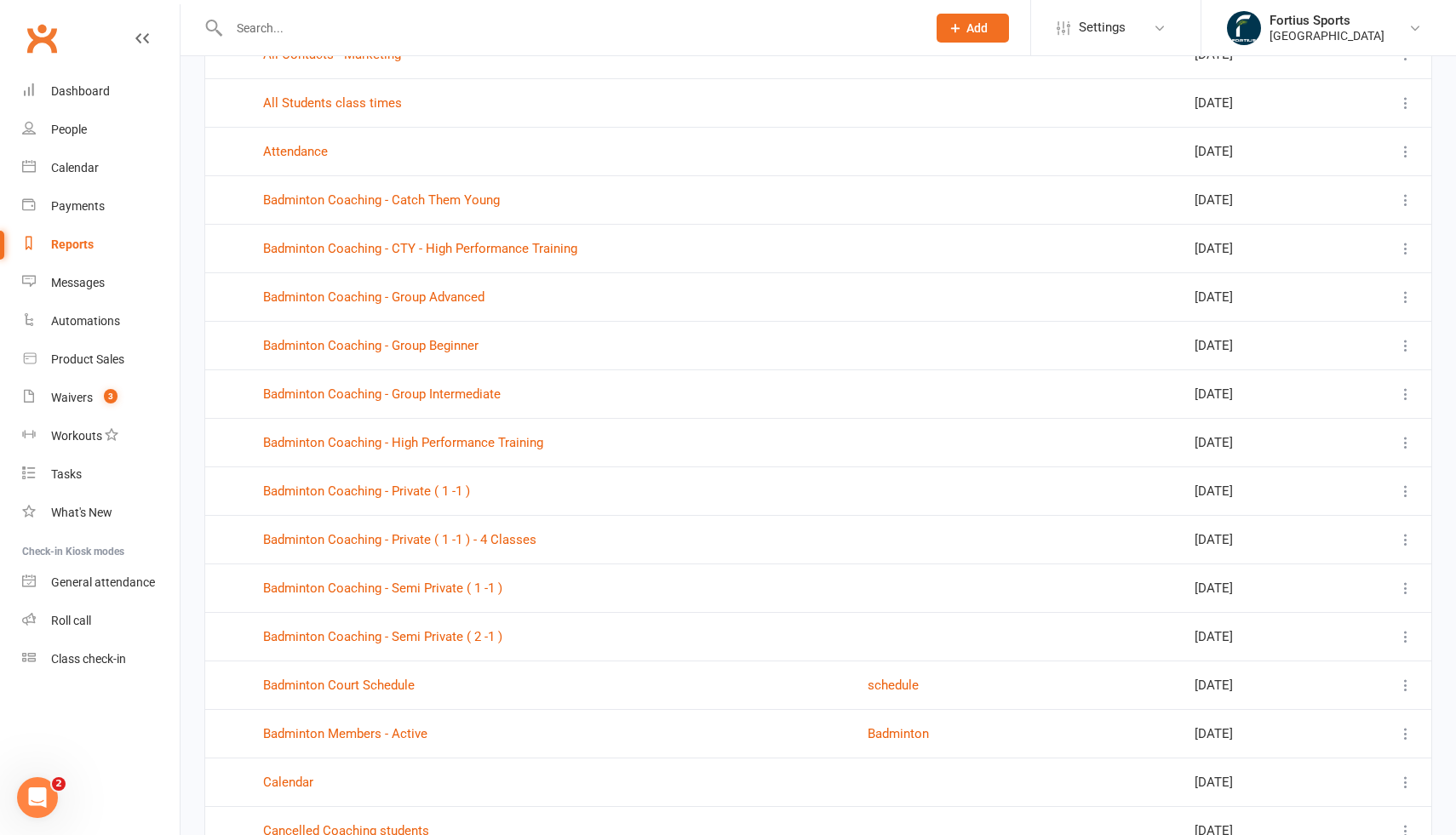
scroll to position [253, 0]
click at [480, 394] on link "Badminton Coaching - Group Intermediate" at bounding box center [381, 391] width 237 height 15
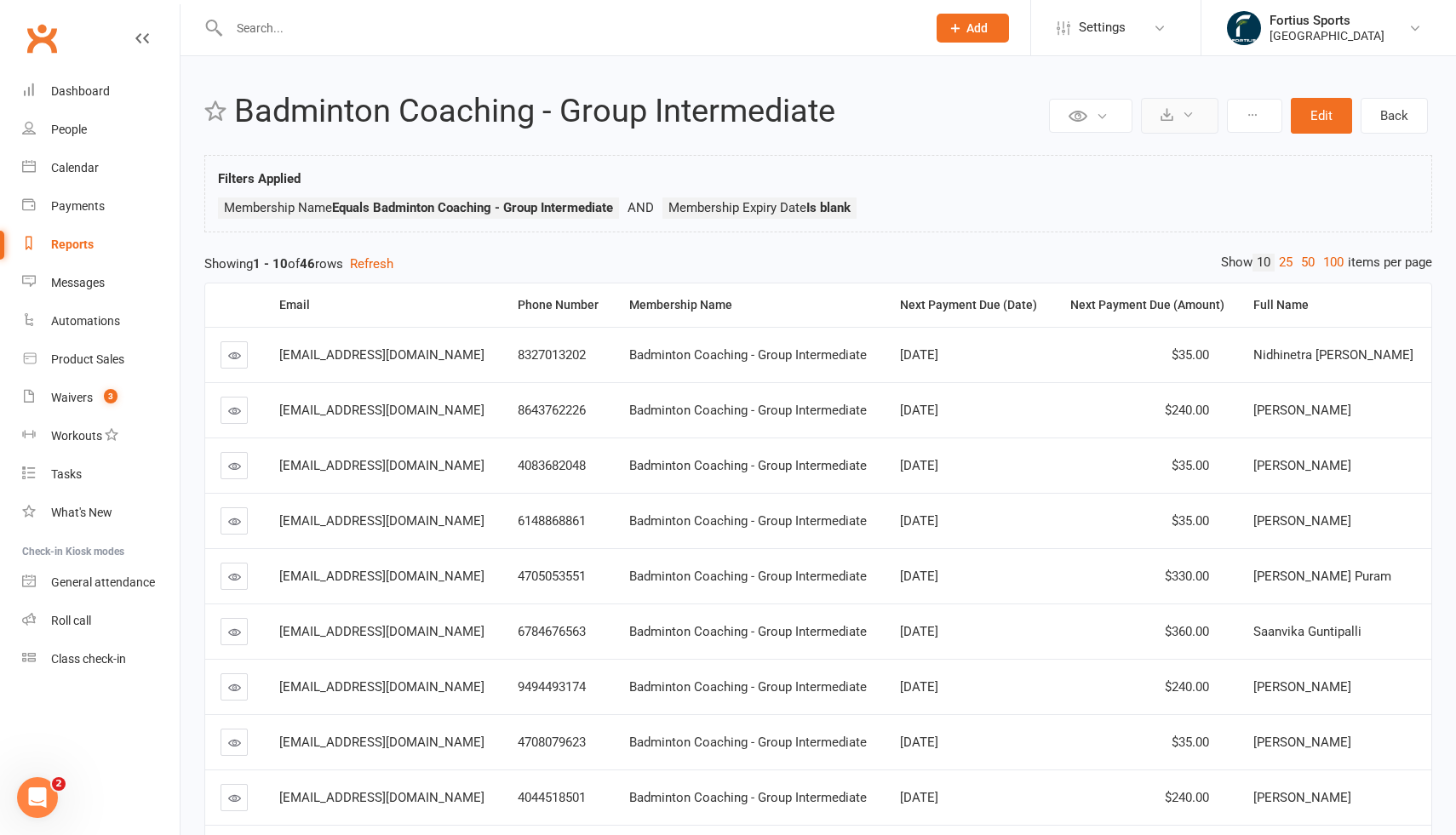
click at [1198, 117] on button at bounding box center [1180, 116] width 78 height 36
click at [1139, 157] on link "Export to CSV" at bounding box center [1128, 156] width 179 height 34
